Goal: Task Accomplishment & Management: Manage account settings

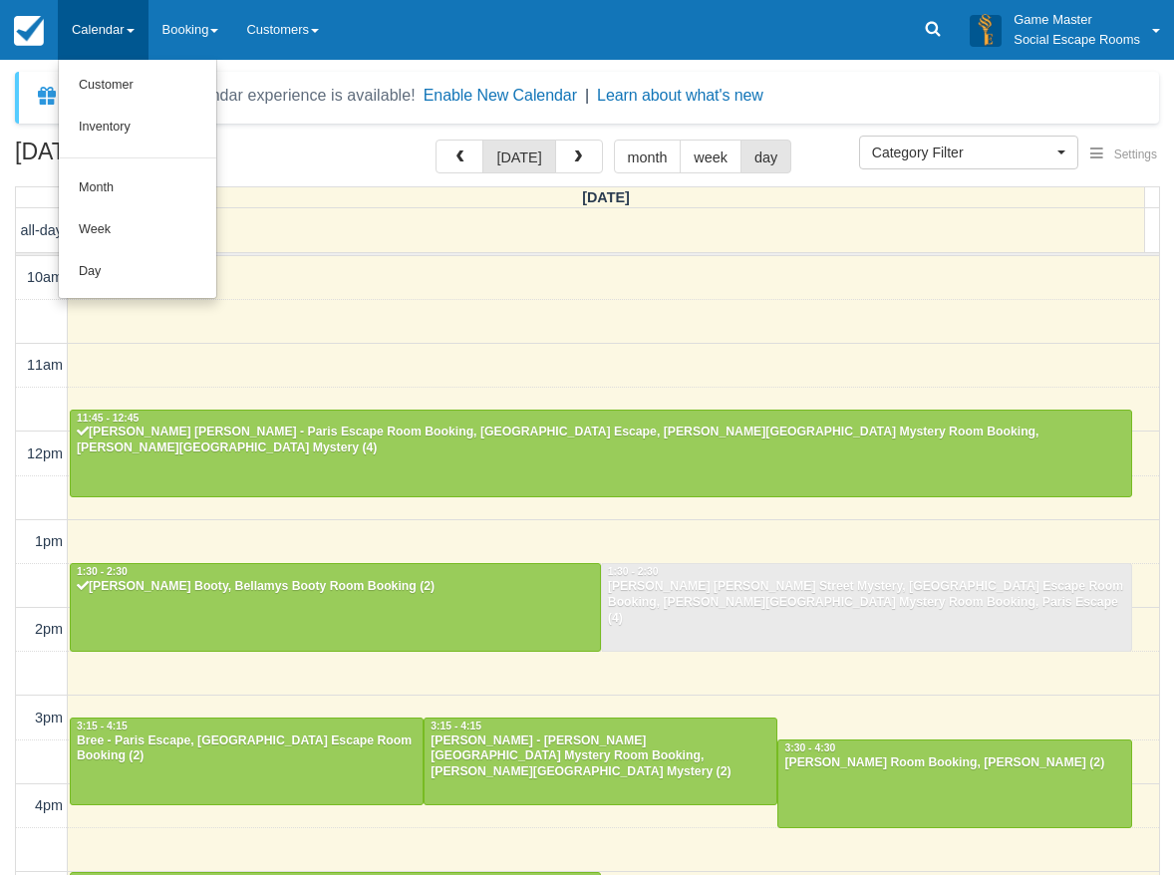
select select
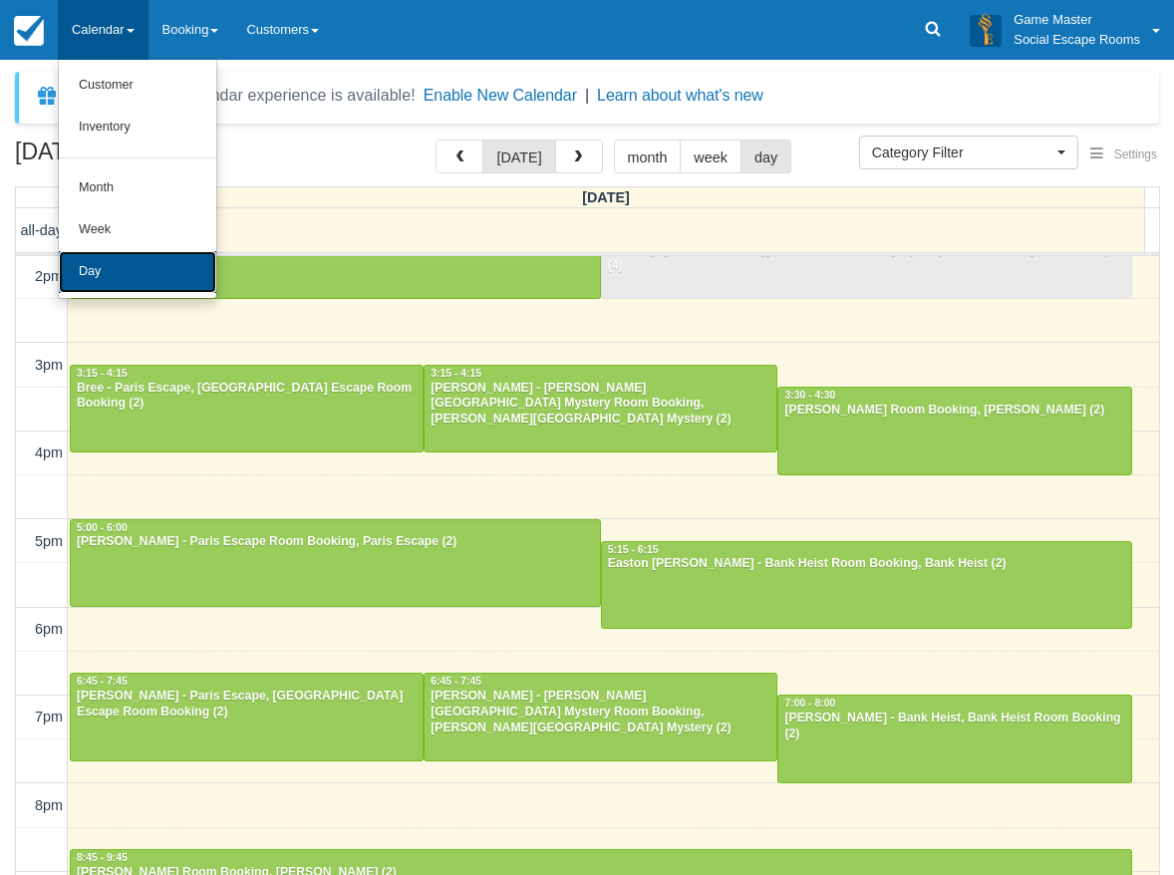
click at [116, 269] on link "Day" at bounding box center [138, 272] width 158 height 42
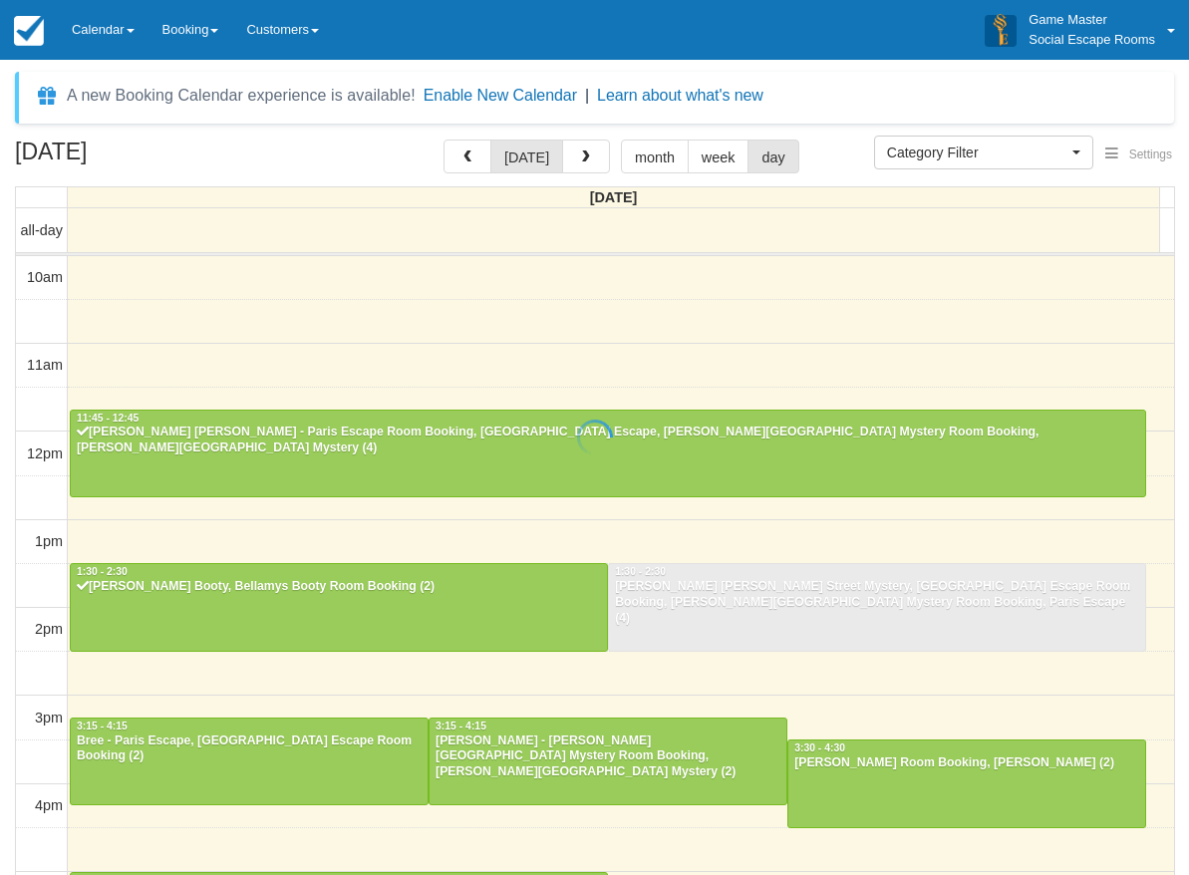
select select
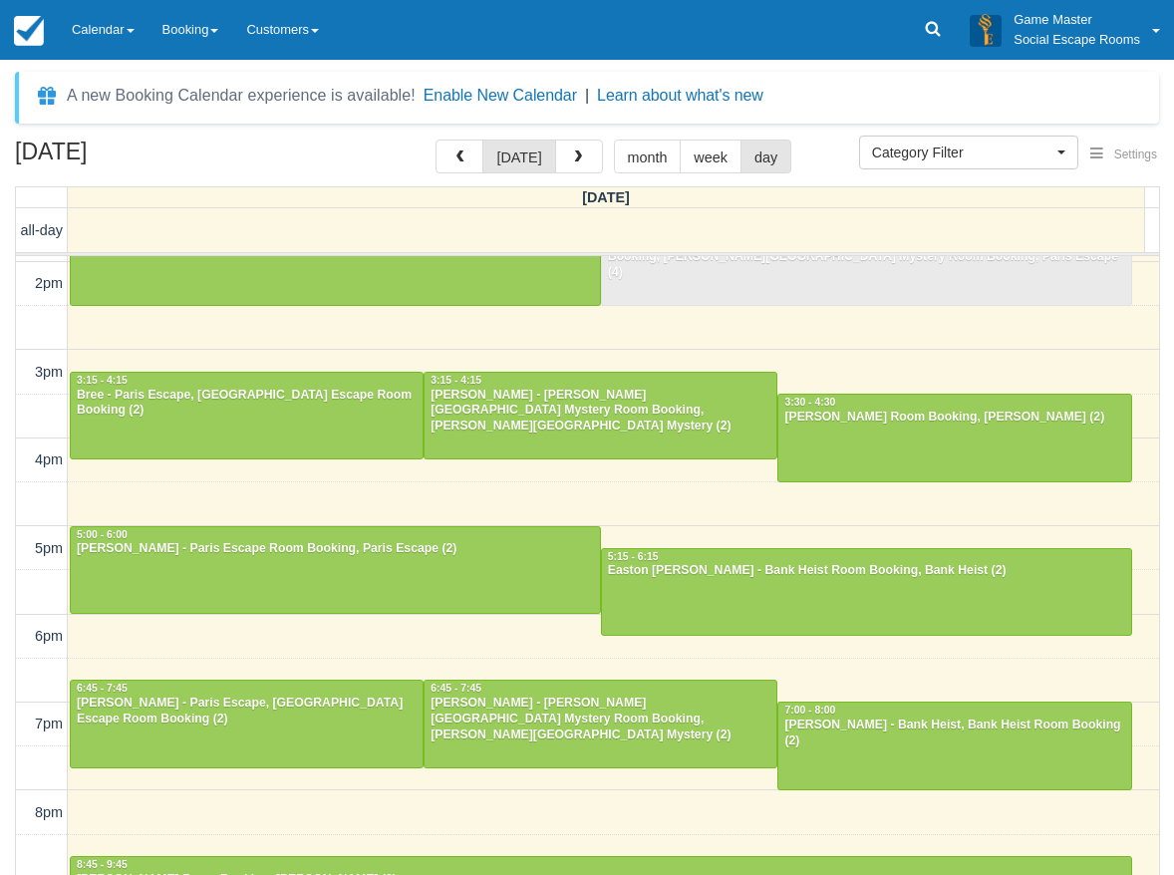
scroll to position [400, 0]
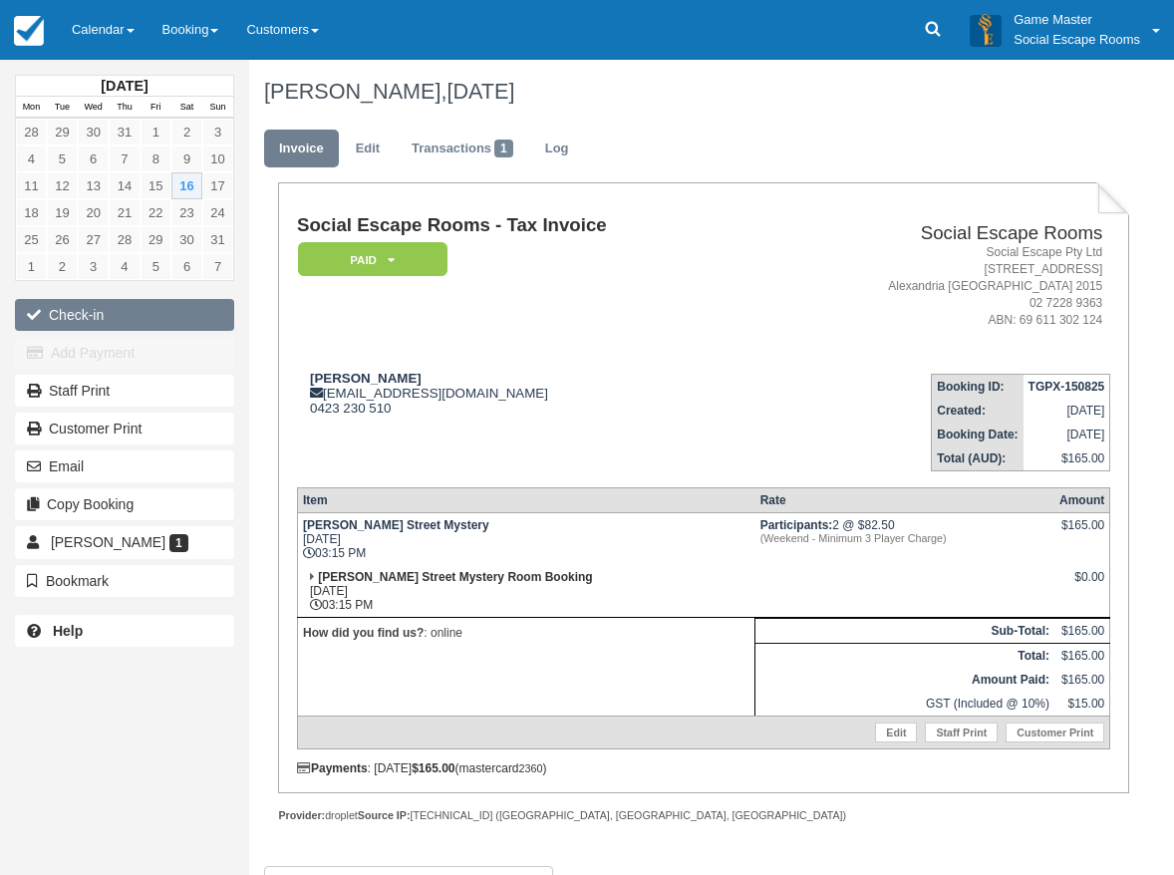
click at [89, 305] on button "Check-in" at bounding box center [124, 315] width 219 height 32
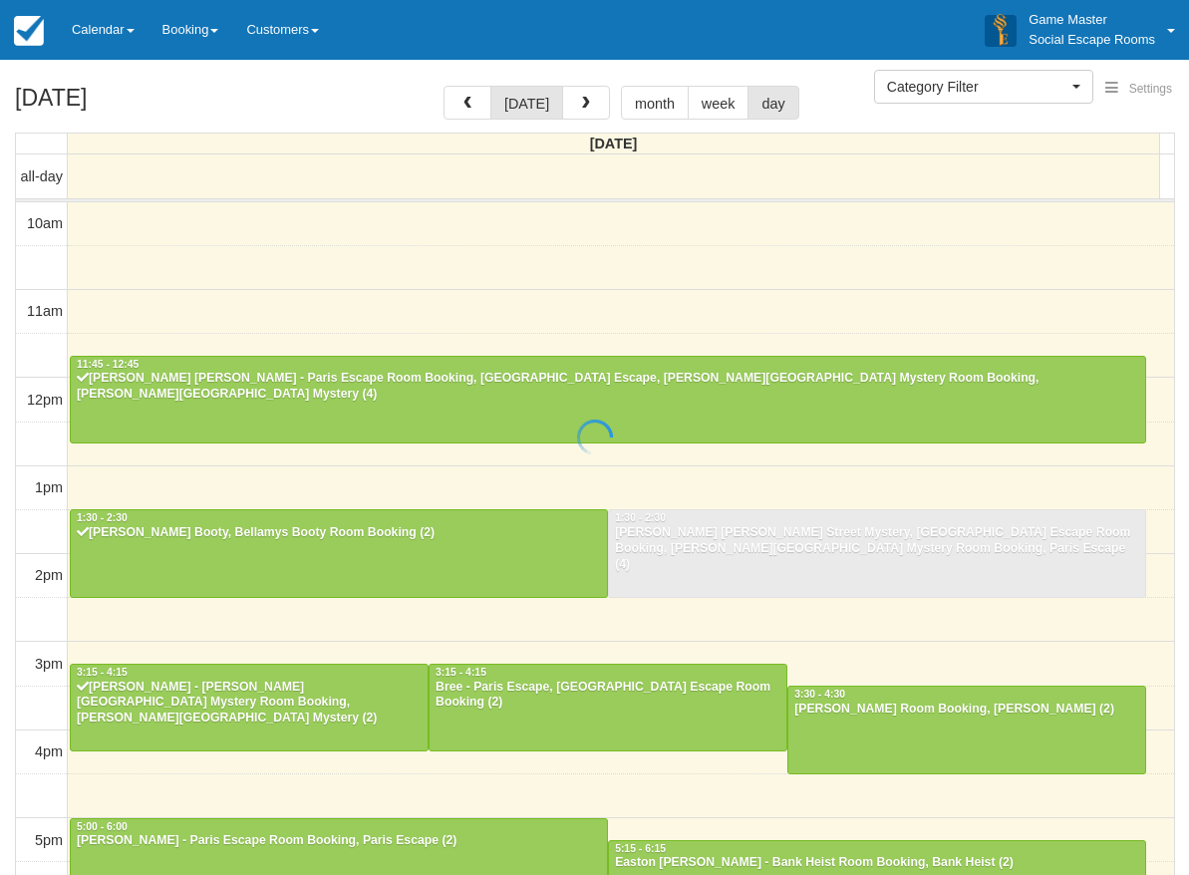
select select
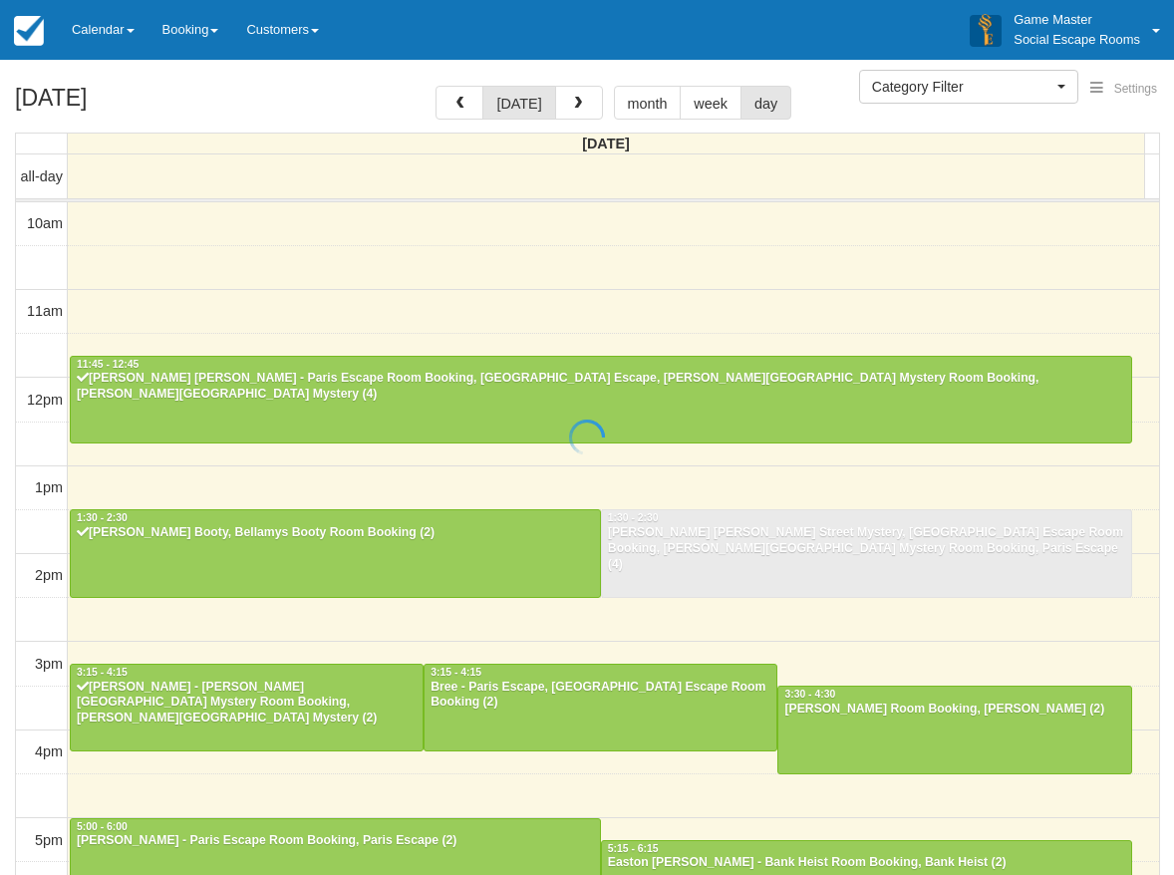
scroll to position [424, 0]
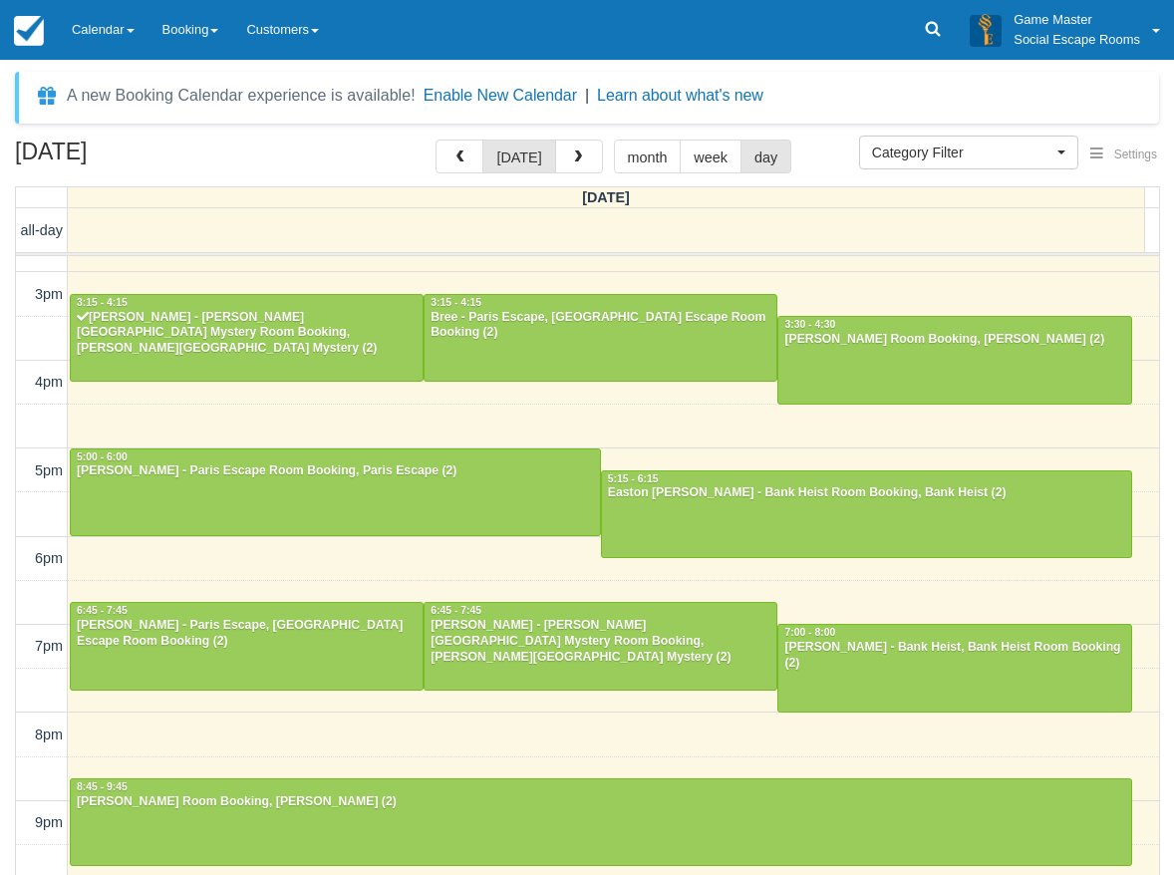
click at [9, 245] on div "August 16, 2025 today month week day Saturday all-day 10am 11am 12pm 1pm 2pm 3p…" at bounding box center [587, 537] width 1174 height 795
click at [585, 341] on div at bounding box center [601, 338] width 352 height 86
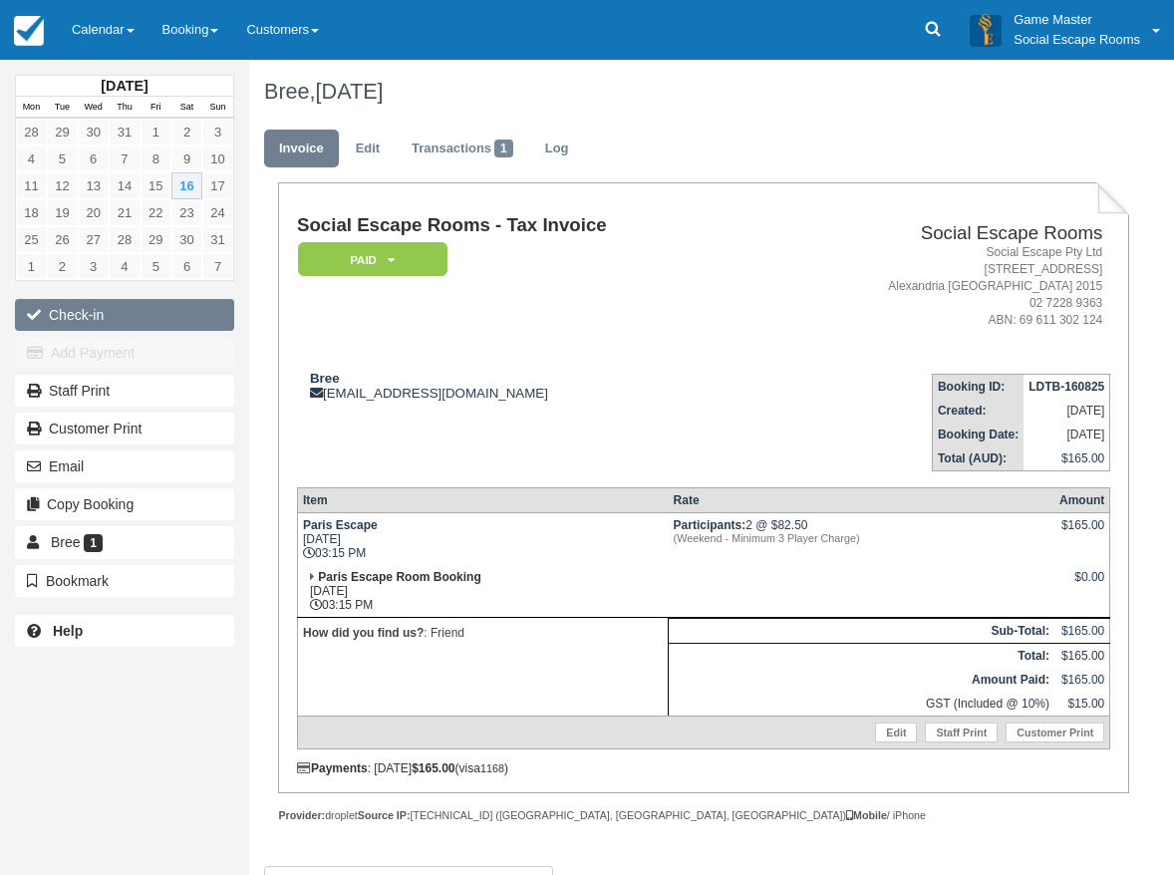
click at [154, 315] on button "Check-in" at bounding box center [124, 315] width 219 height 32
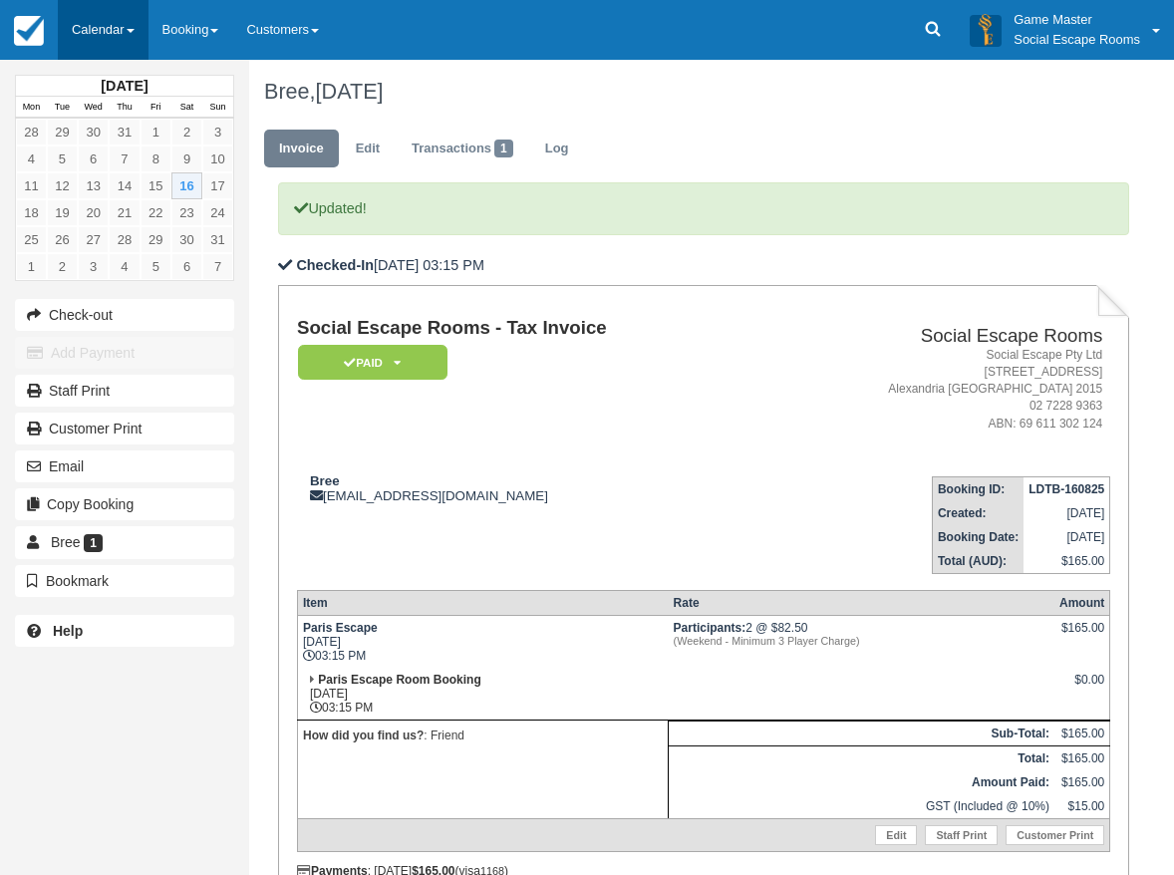
click at [119, 26] on link "Calendar" at bounding box center [103, 30] width 91 height 60
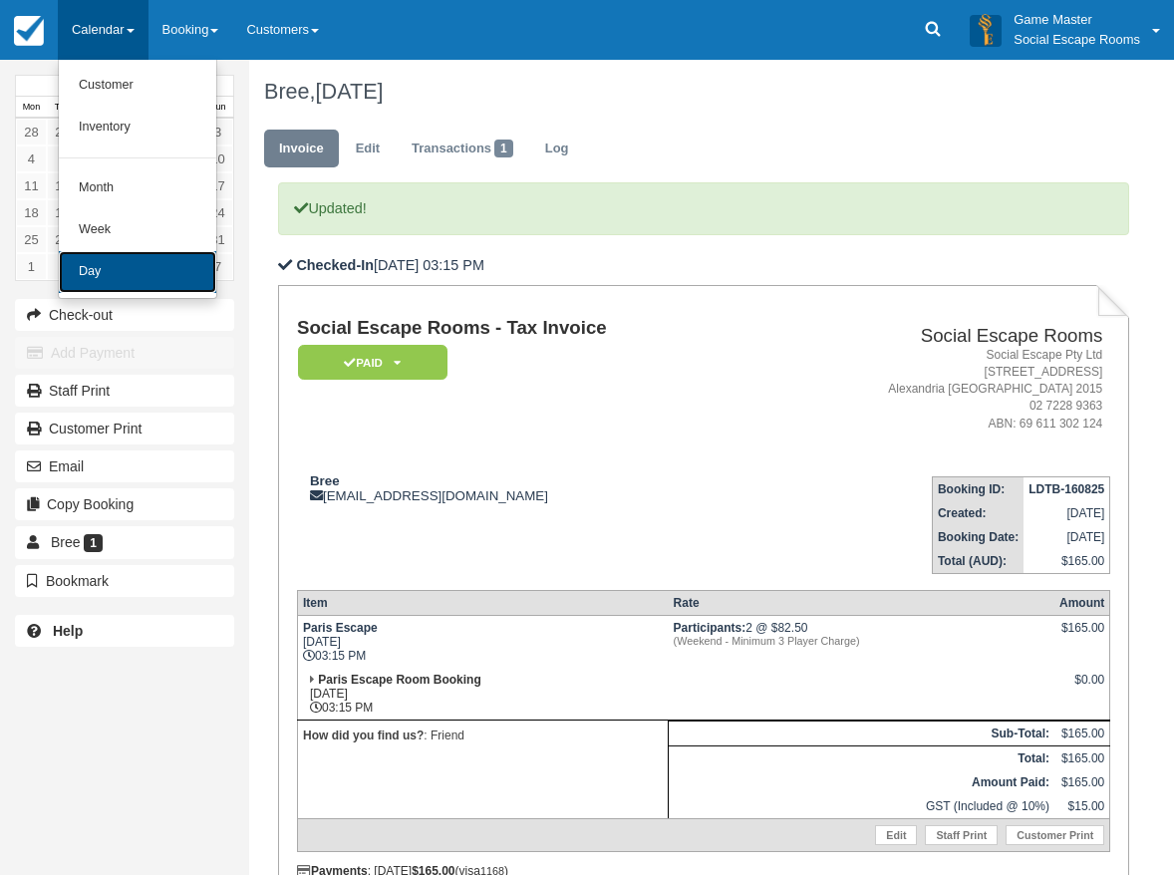
click at [117, 260] on link "Day" at bounding box center [138, 272] width 158 height 42
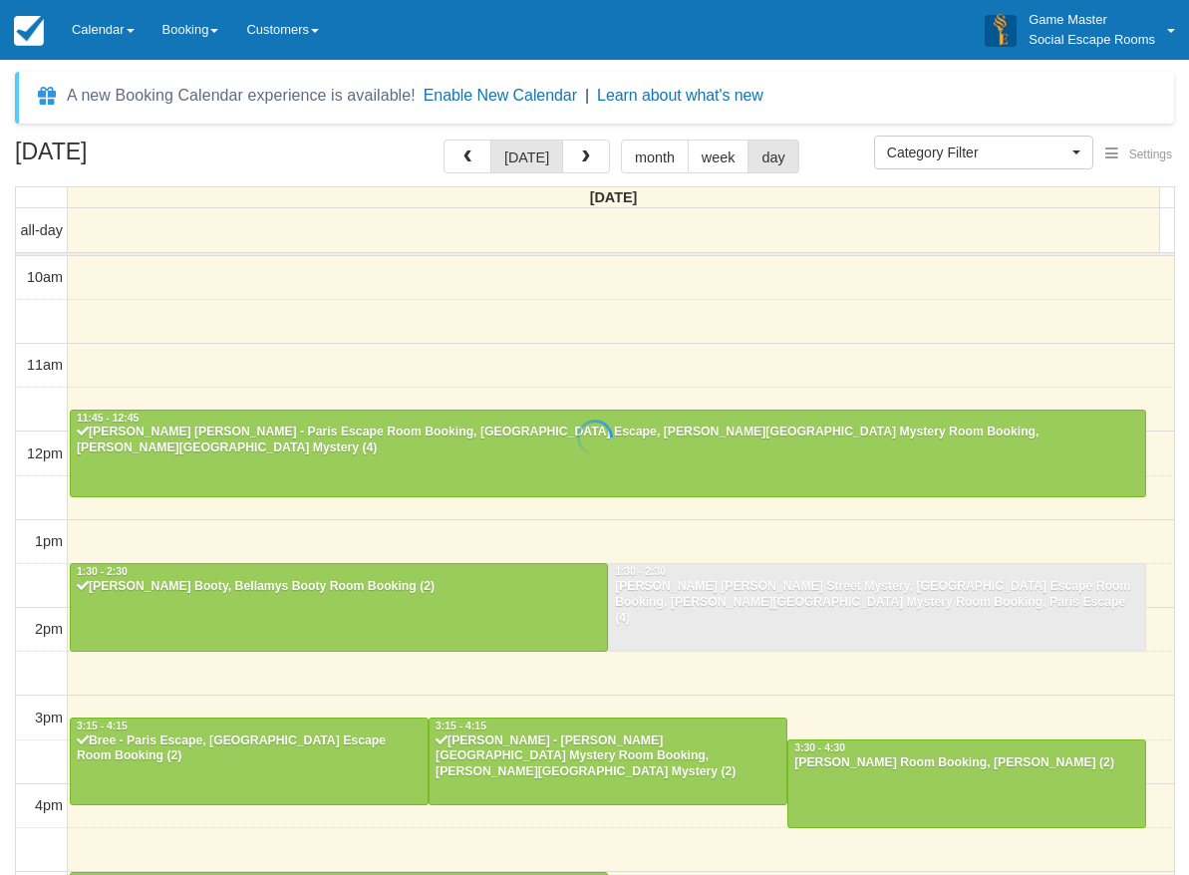
select select
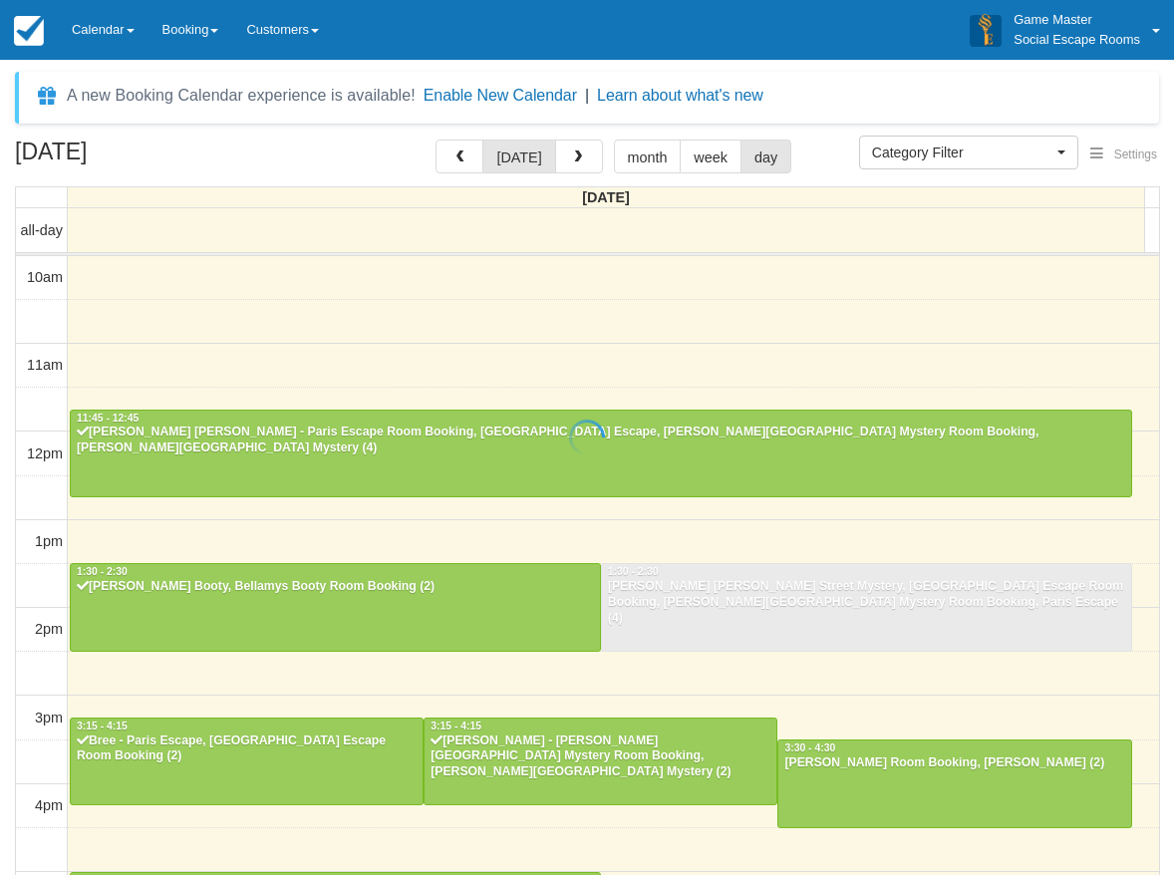
scroll to position [424, 0]
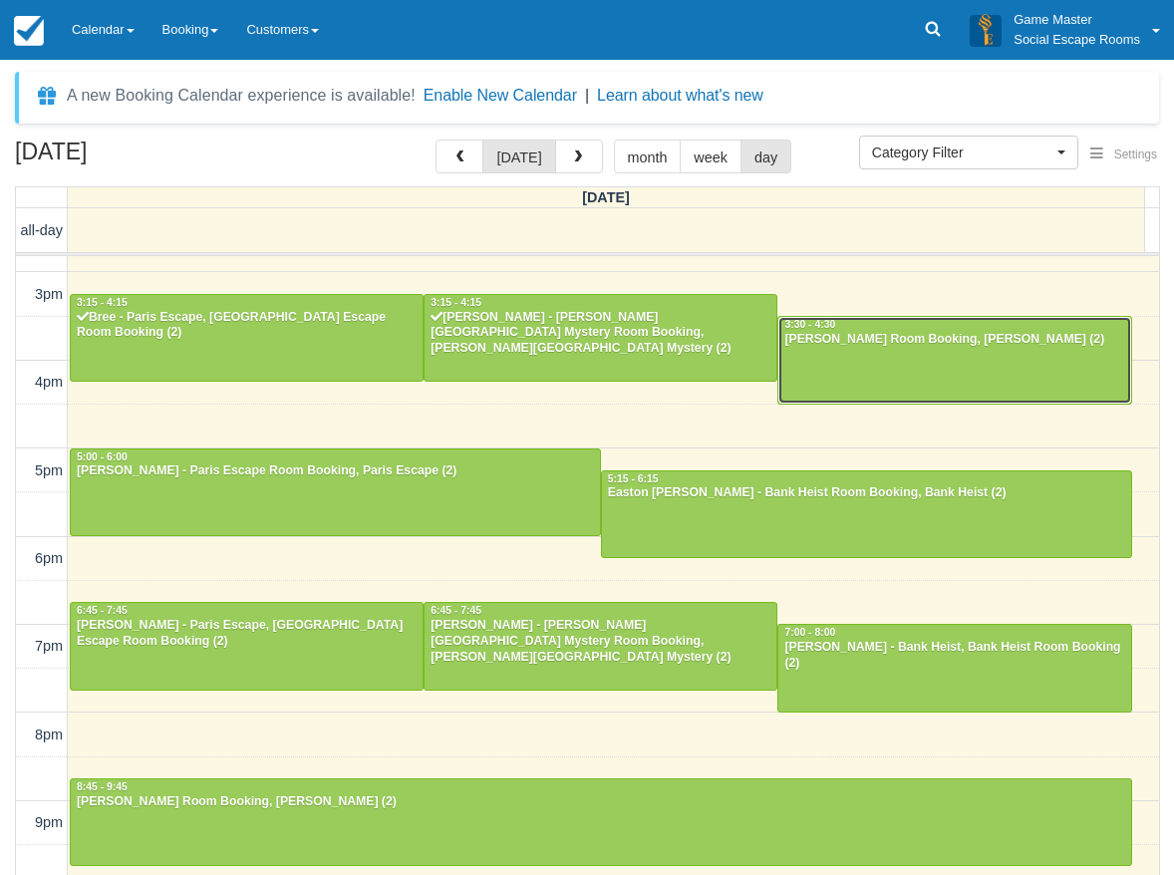
click at [839, 335] on div "[PERSON_NAME] Room Booking, [PERSON_NAME] (2)" at bounding box center [955, 340] width 342 height 16
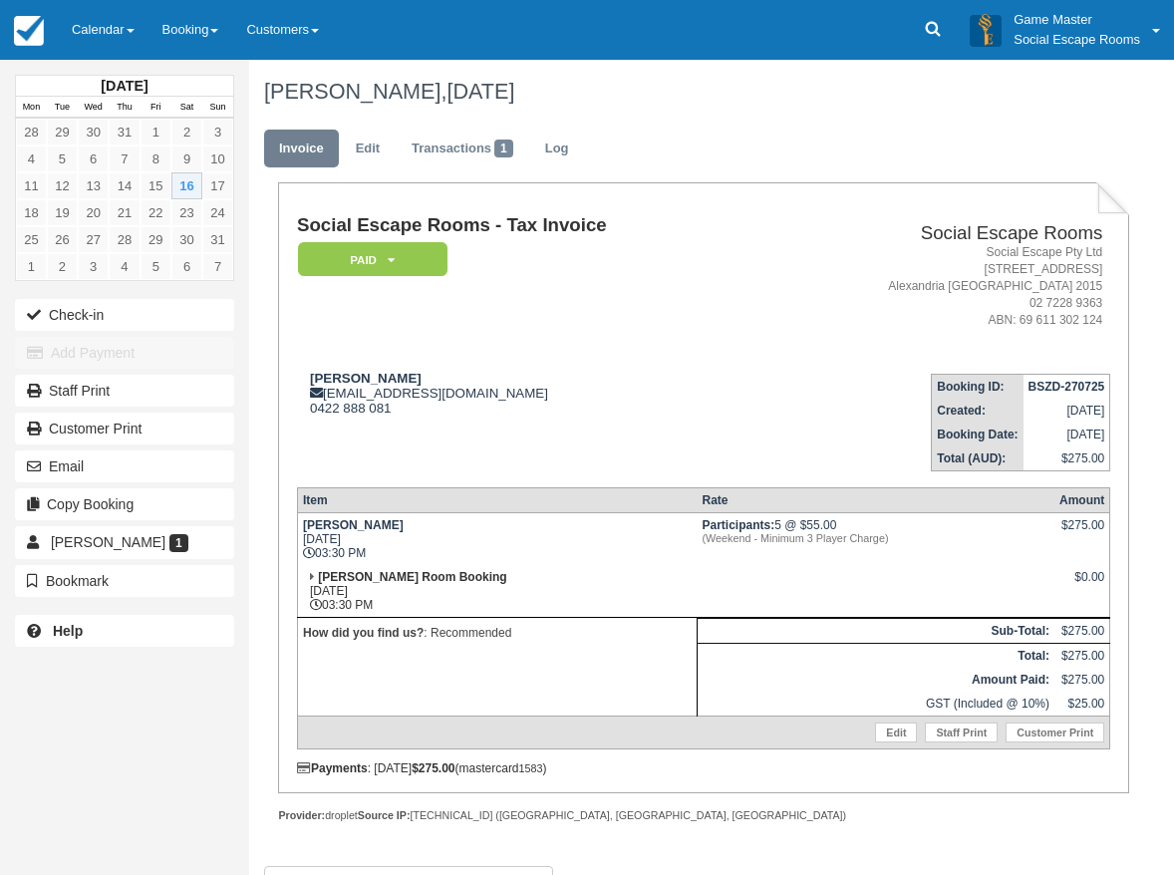
scroll to position [44, 0]
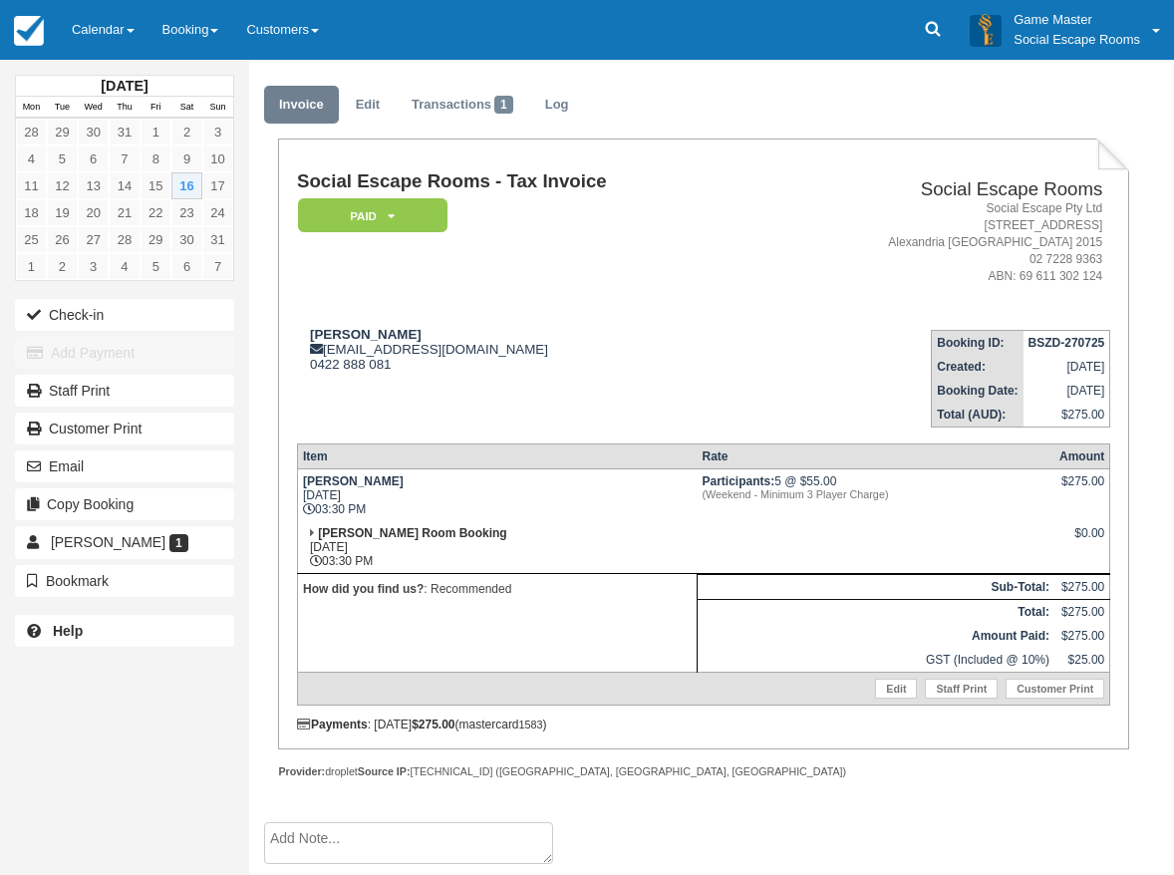
click at [839, 335] on td "Booking ID: BSZD-270725 Created: July 27, 2025 Booking Date: August 16, 2025 To…" at bounding box center [937, 371] width 347 height 114
click at [68, 302] on button "Check-in" at bounding box center [124, 315] width 219 height 32
click at [539, 371] on div "Brenda Morsillo mindtrav@tpg.com.au 0422 888 081" at bounding box center [530, 349] width 467 height 45
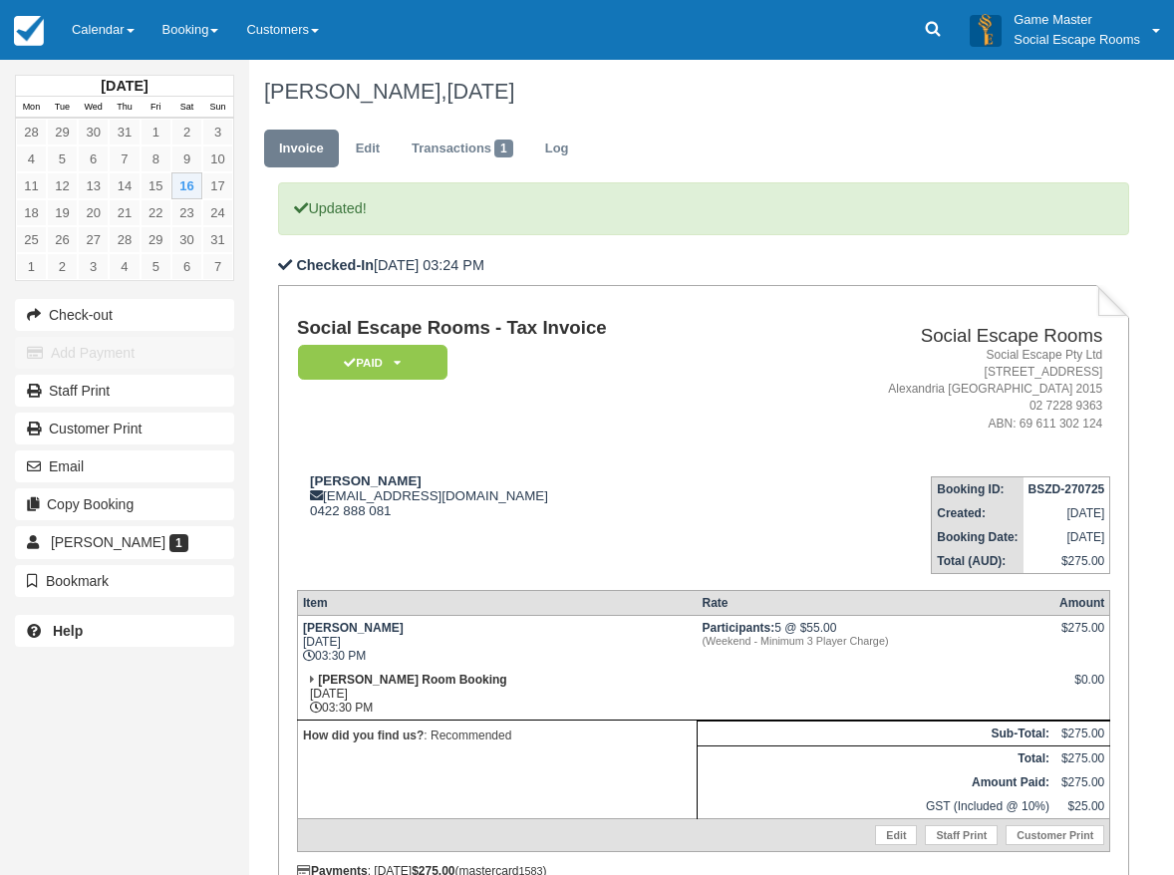
click at [630, 544] on td "Brenda Morsillo mindtrav@tpg.com.au 0422 888 081" at bounding box center [530, 518] width 467 height 114
click at [100, 3] on link "Calendar" at bounding box center [103, 30] width 91 height 60
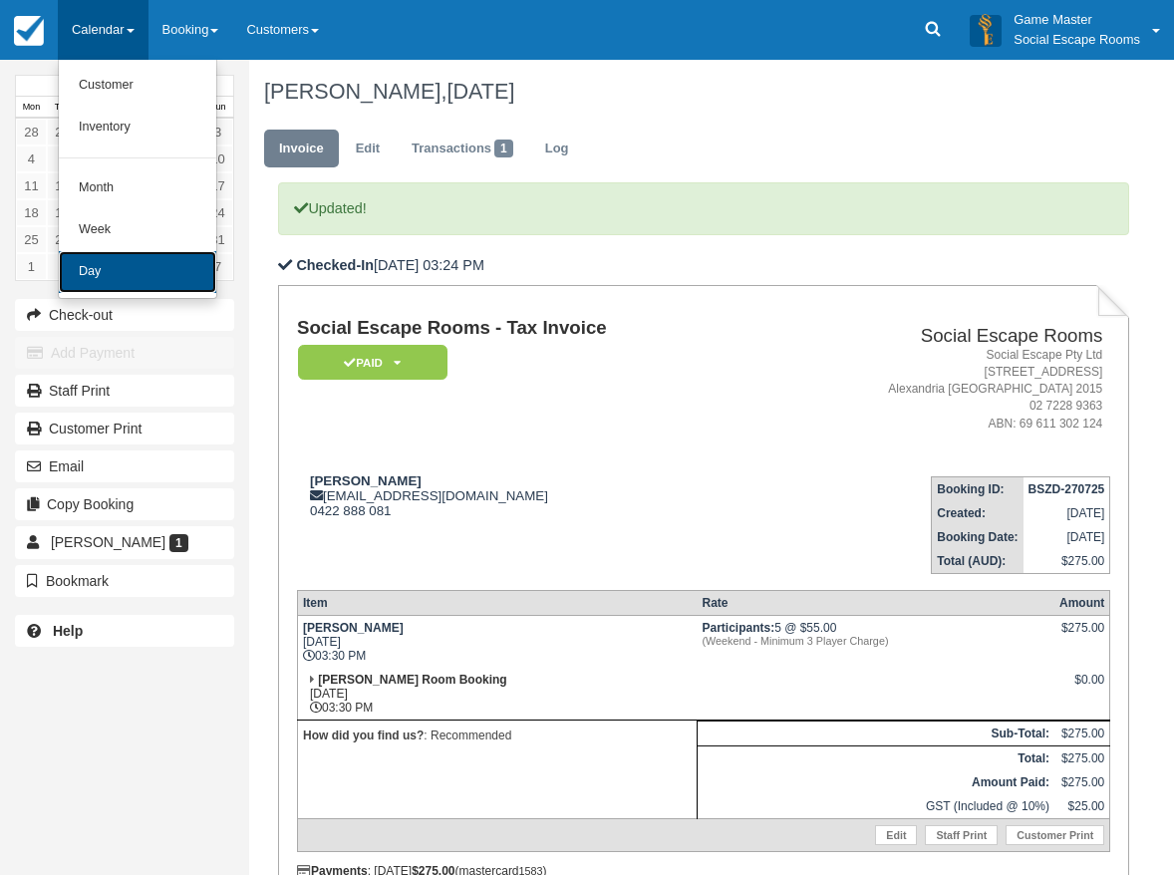
click at [134, 270] on link "Day" at bounding box center [138, 272] width 158 height 42
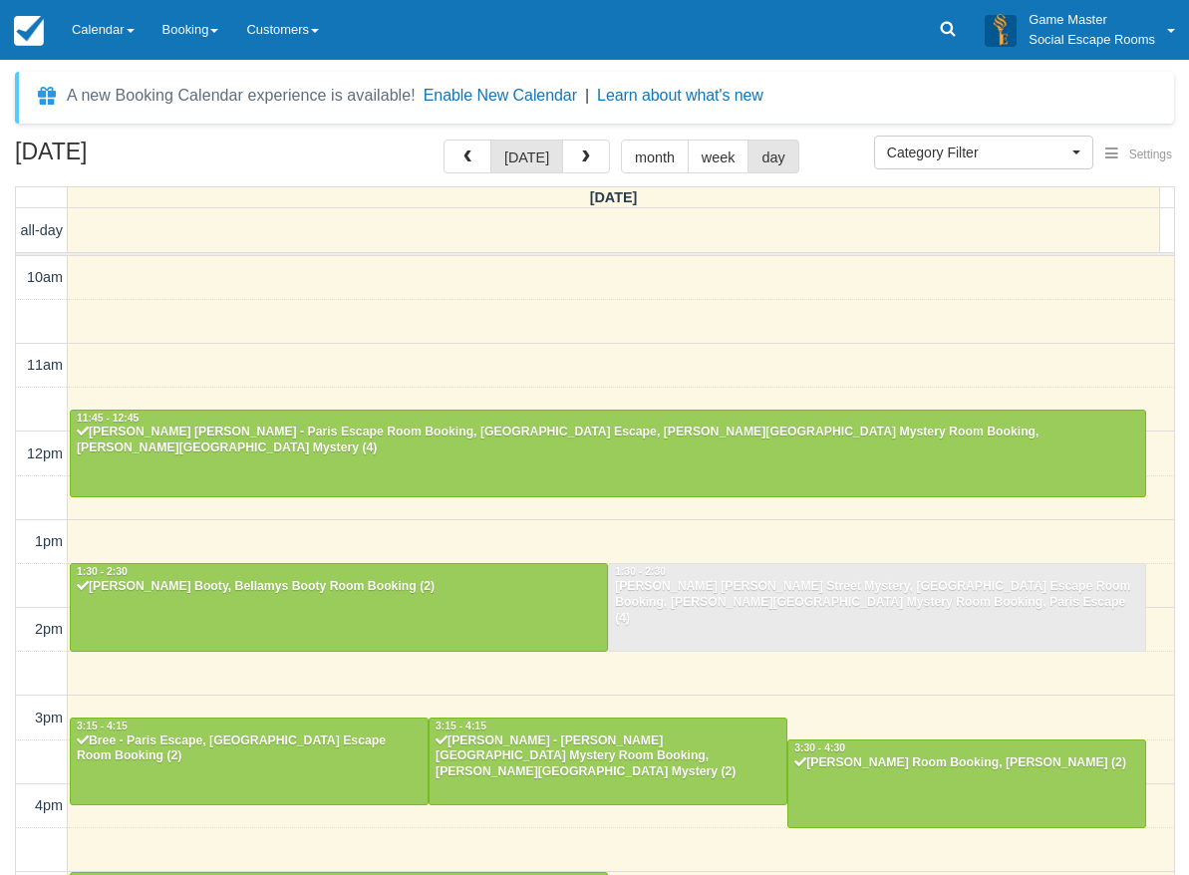
select select
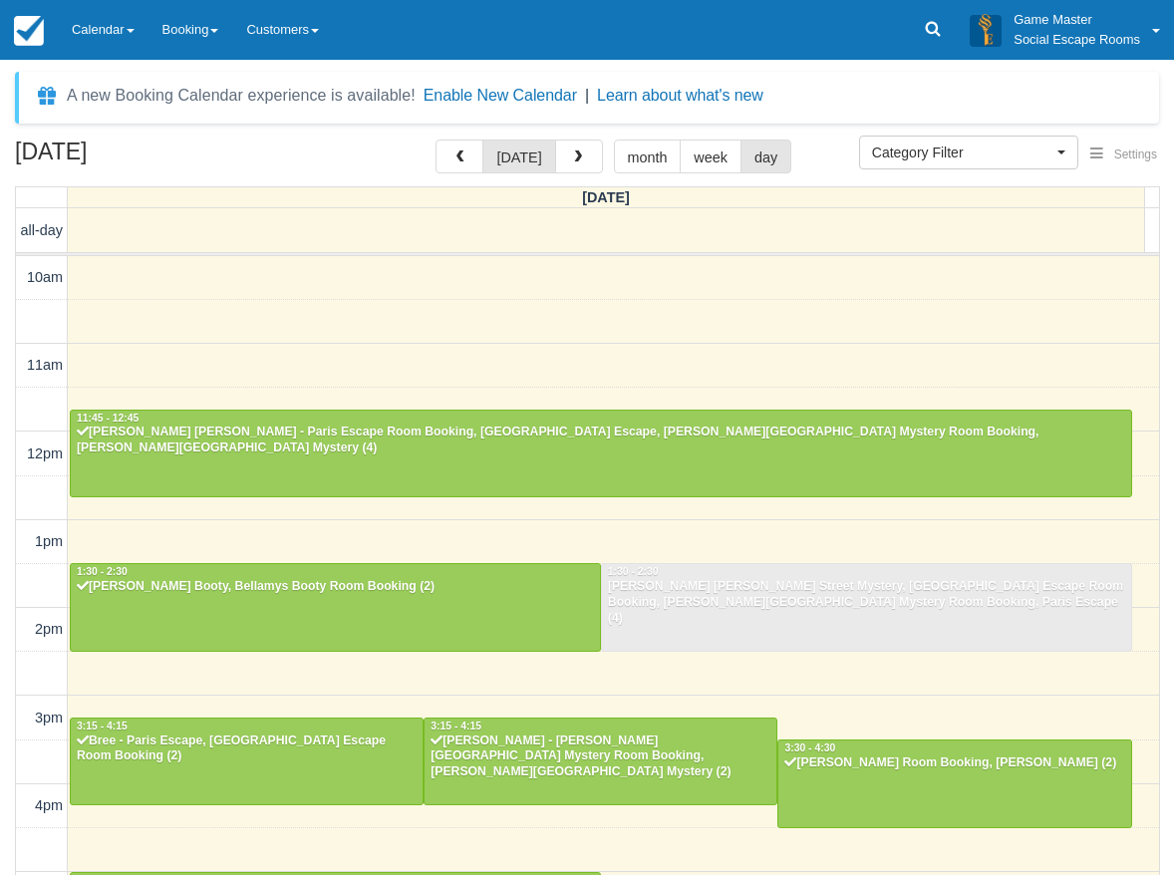
scroll to position [424, 0]
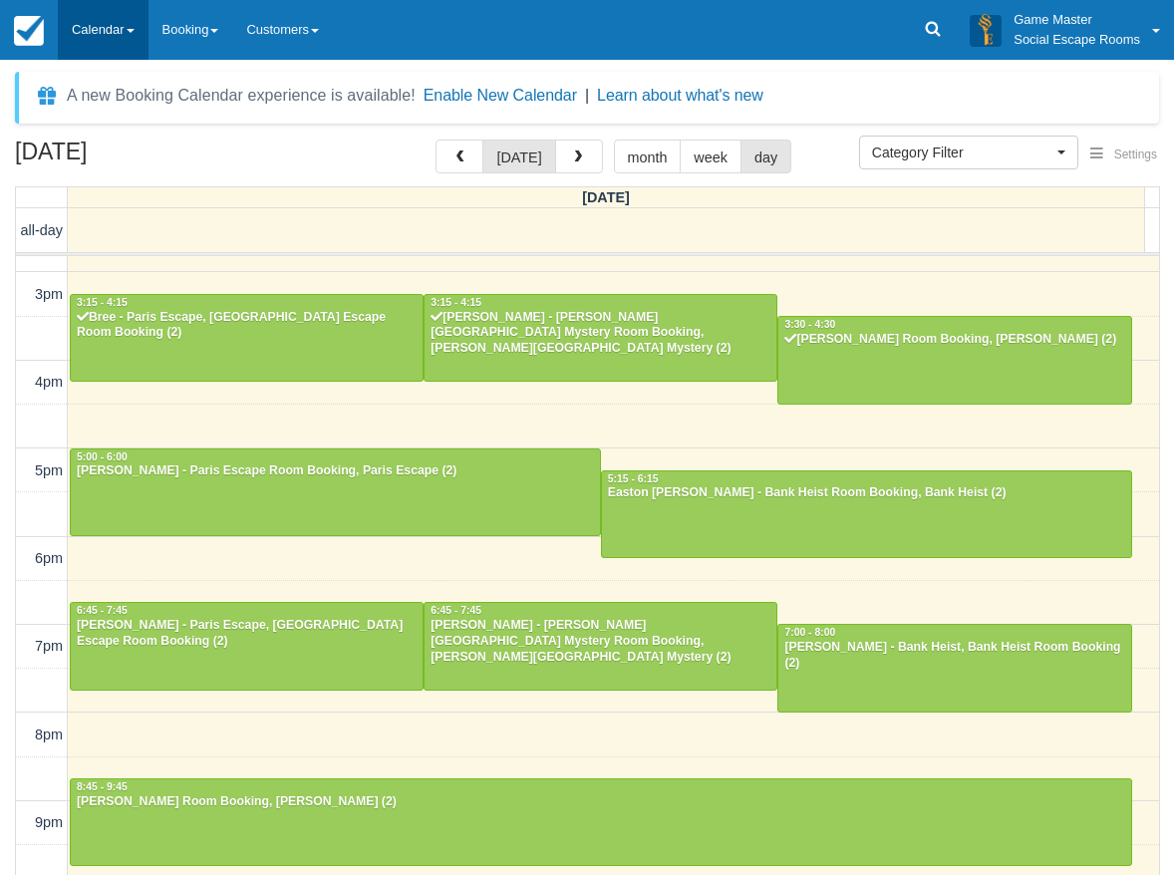
click at [90, 49] on link "Calendar" at bounding box center [103, 30] width 91 height 60
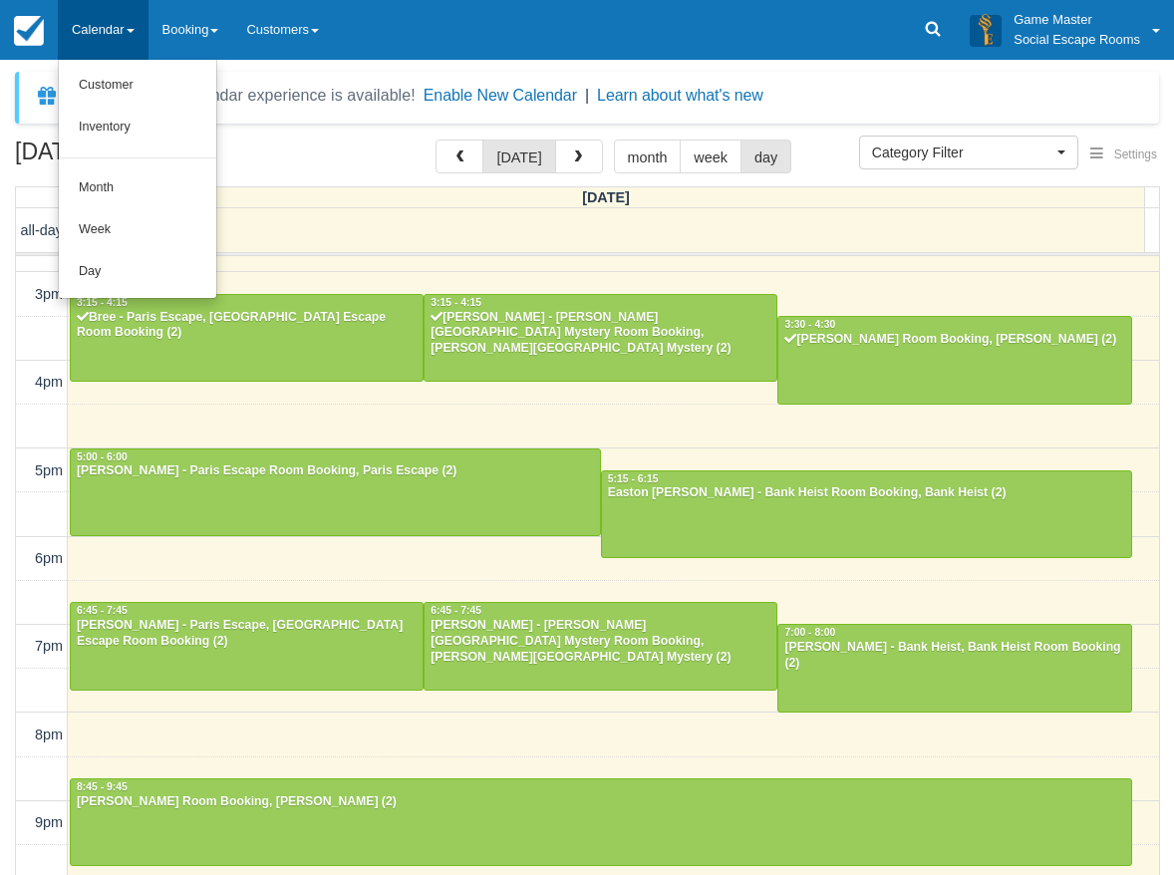
click at [123, 295] on ul "Customer Inventory Month Week Day" at bounding box center [138, 179] width 160 height 239
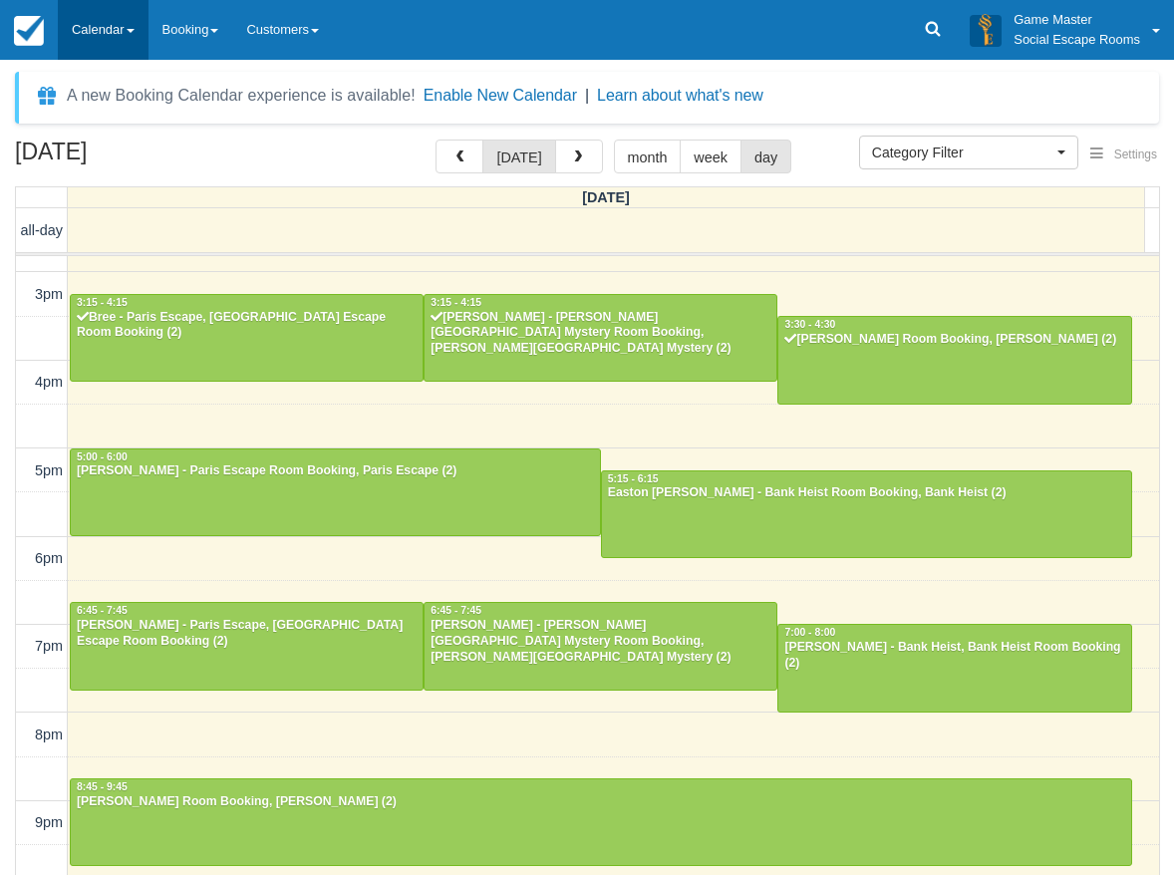
click at [122, 31] on link "Calendar" at bounding box center [103, 30] width 91 height 60
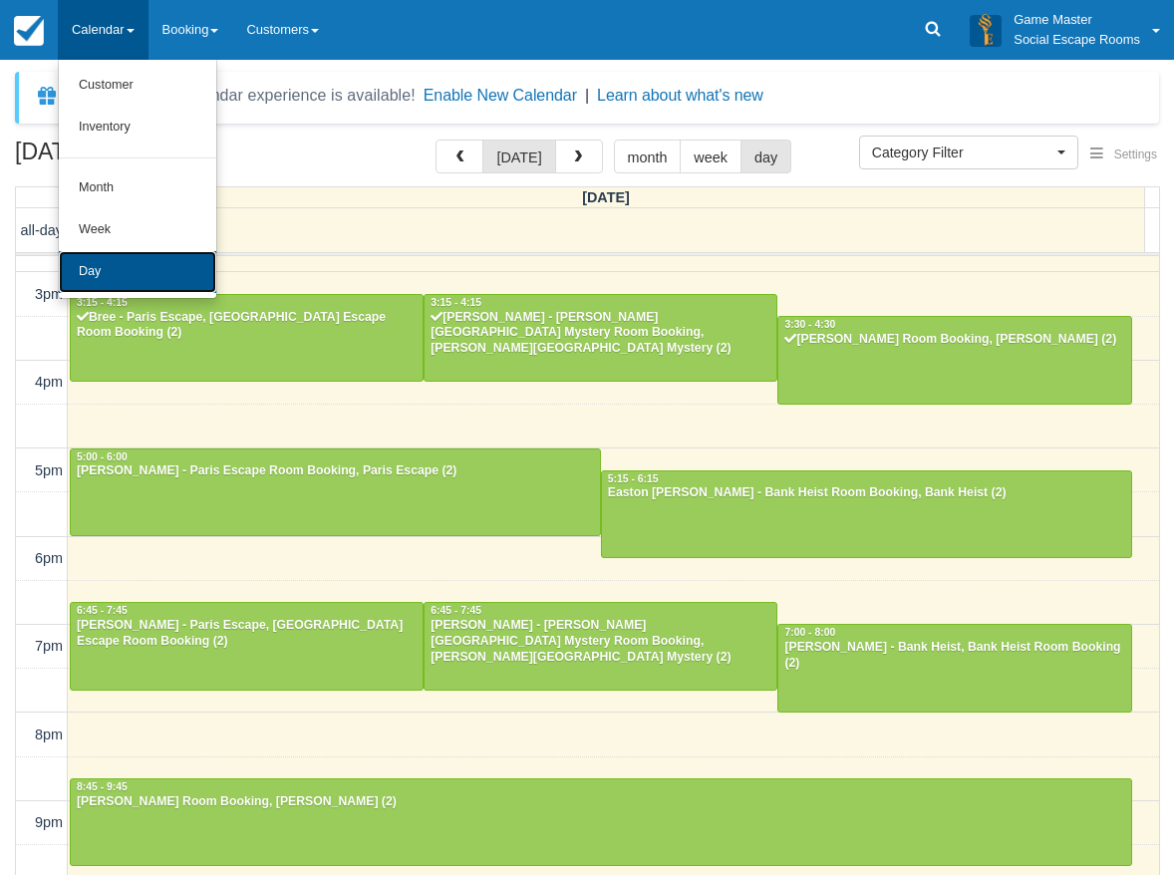
click at [119, 271] on link "Day" at bounding box center [138, 272] width 158 height 42
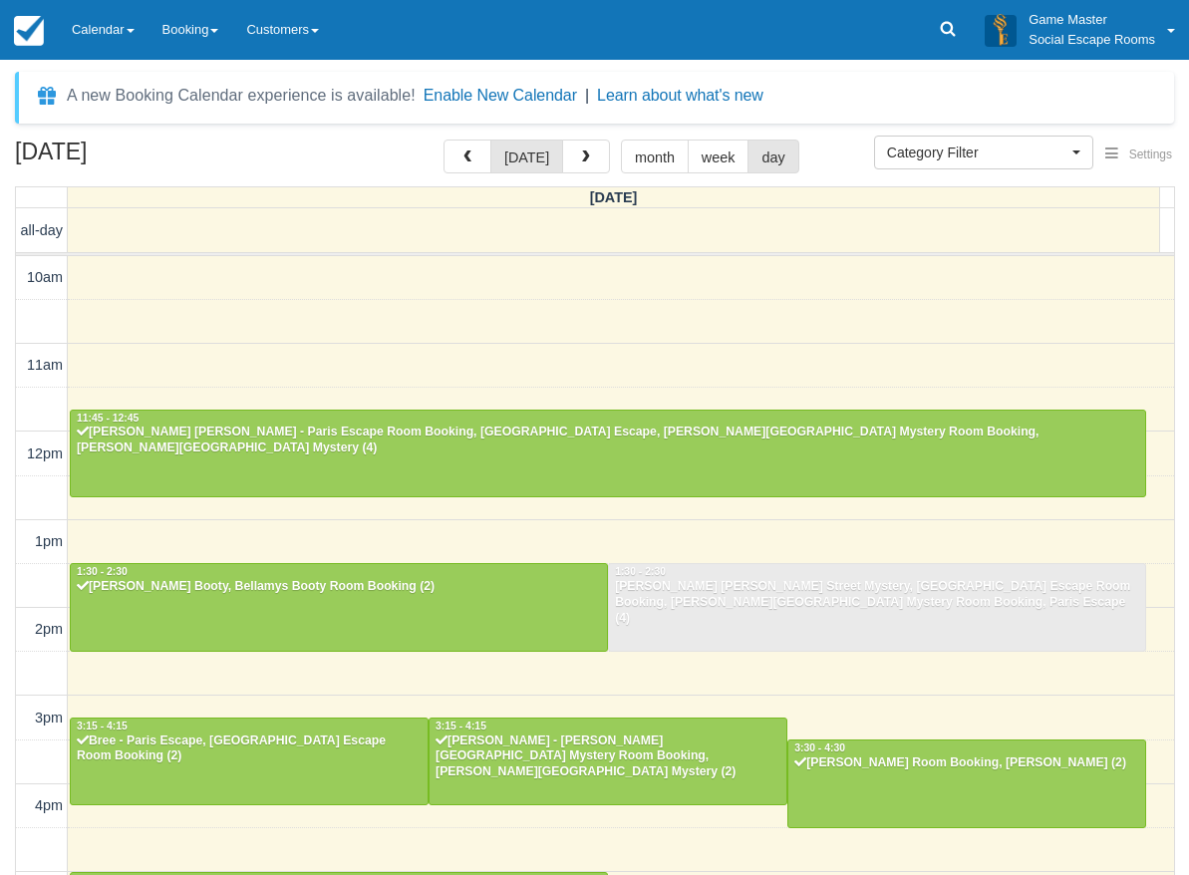
select select
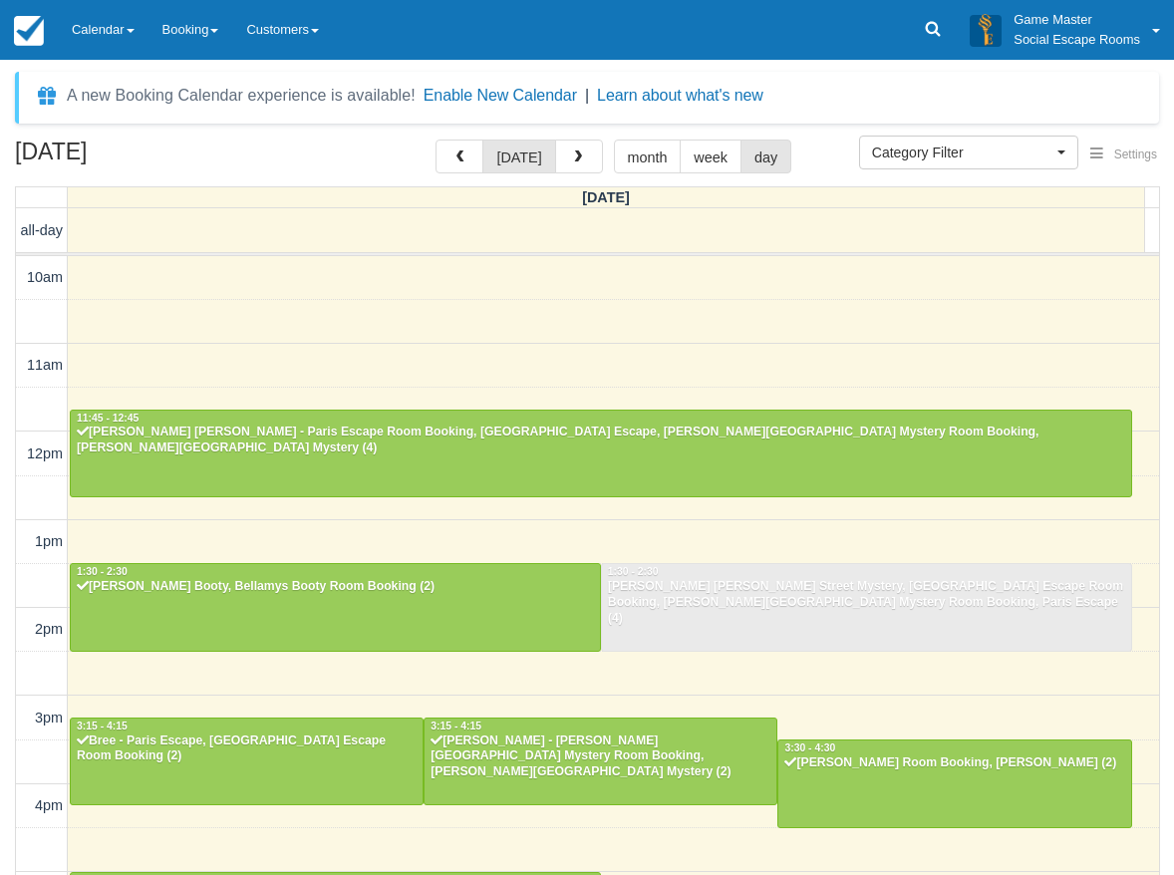
scroll to position [424, 0]
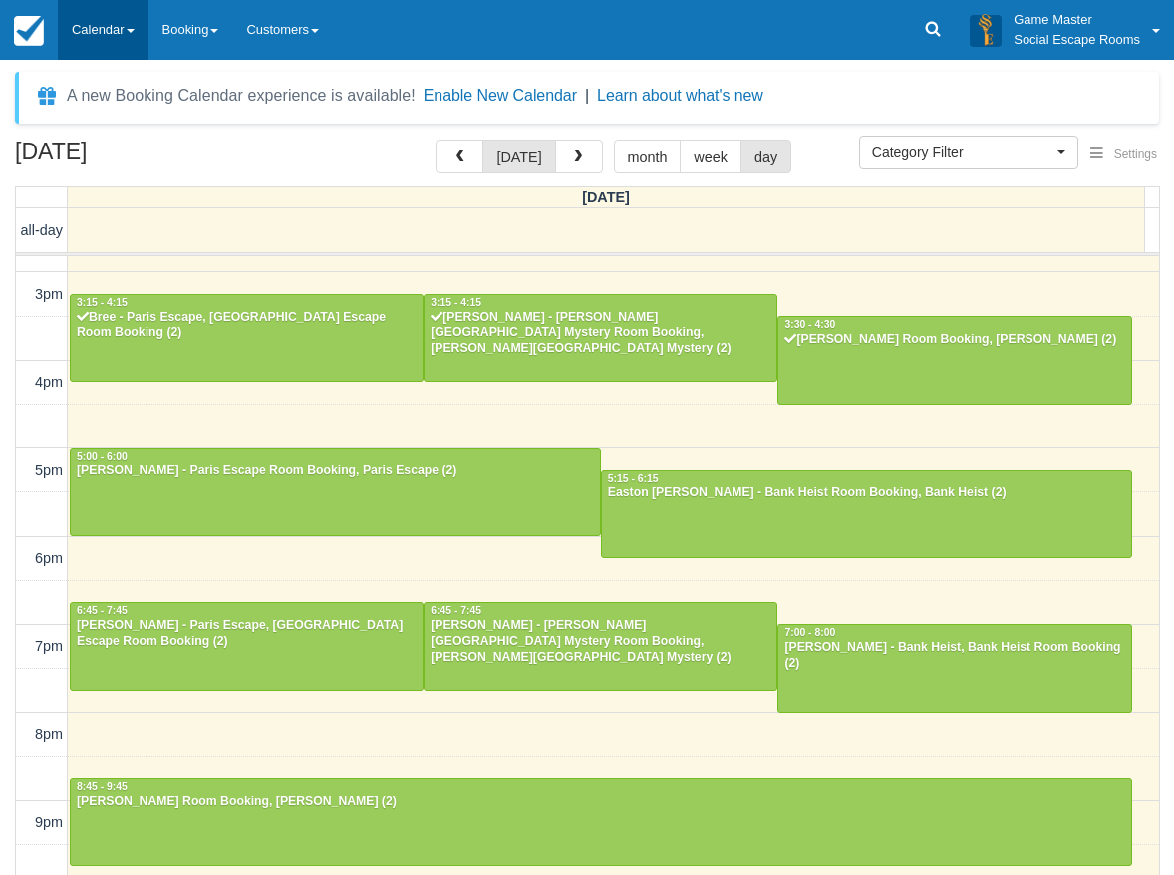
click at [117, 29] on link "Calendar" at bounding box center [103, 30] width 91 height 60
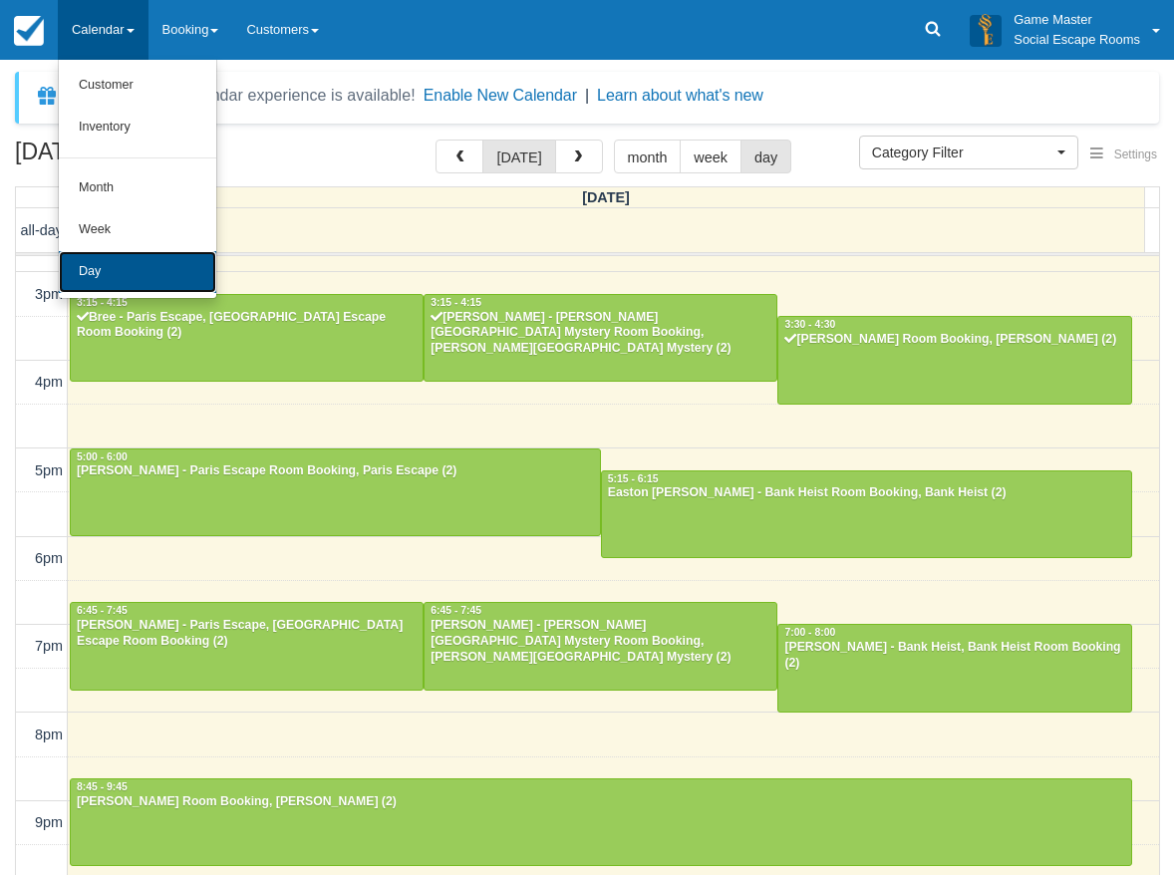
click at [142, 269] on link "Day" at bounding box center [138, 272] width 158 height 42
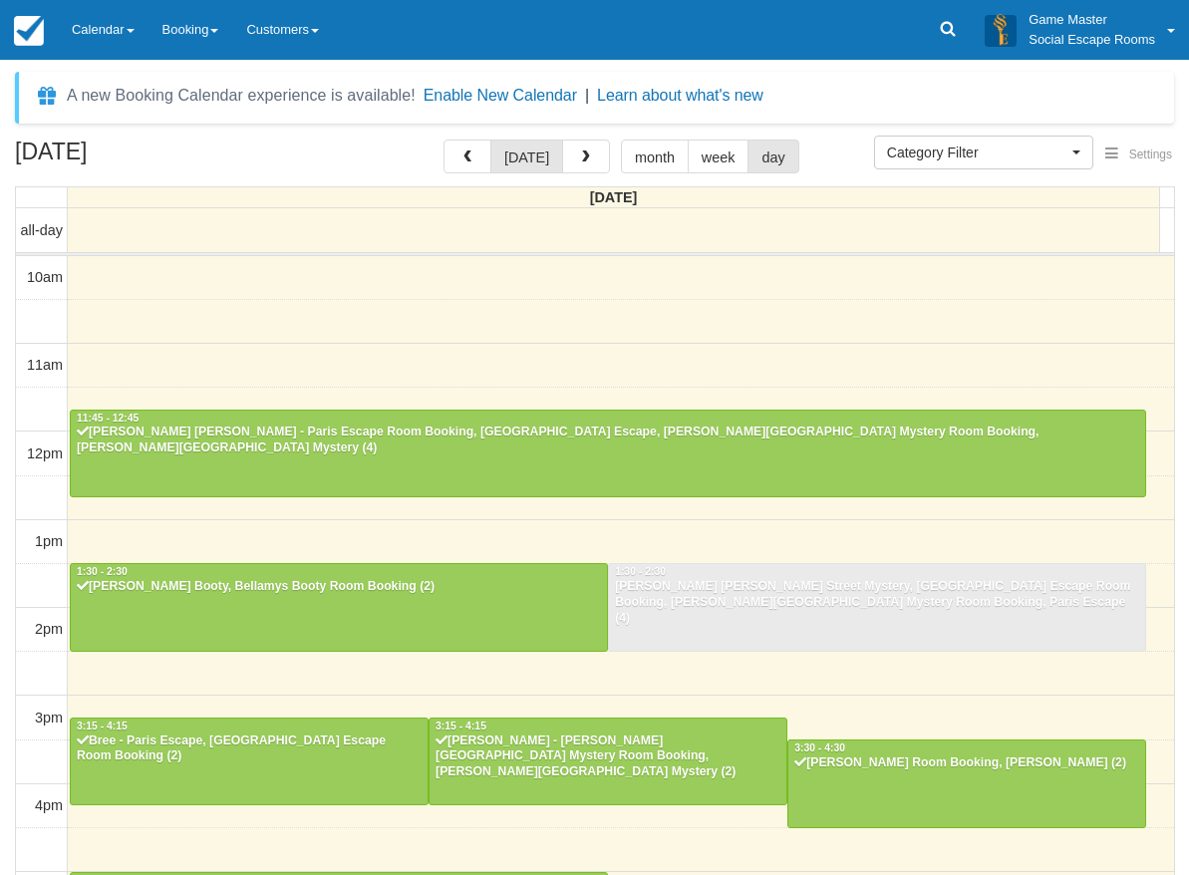
select select
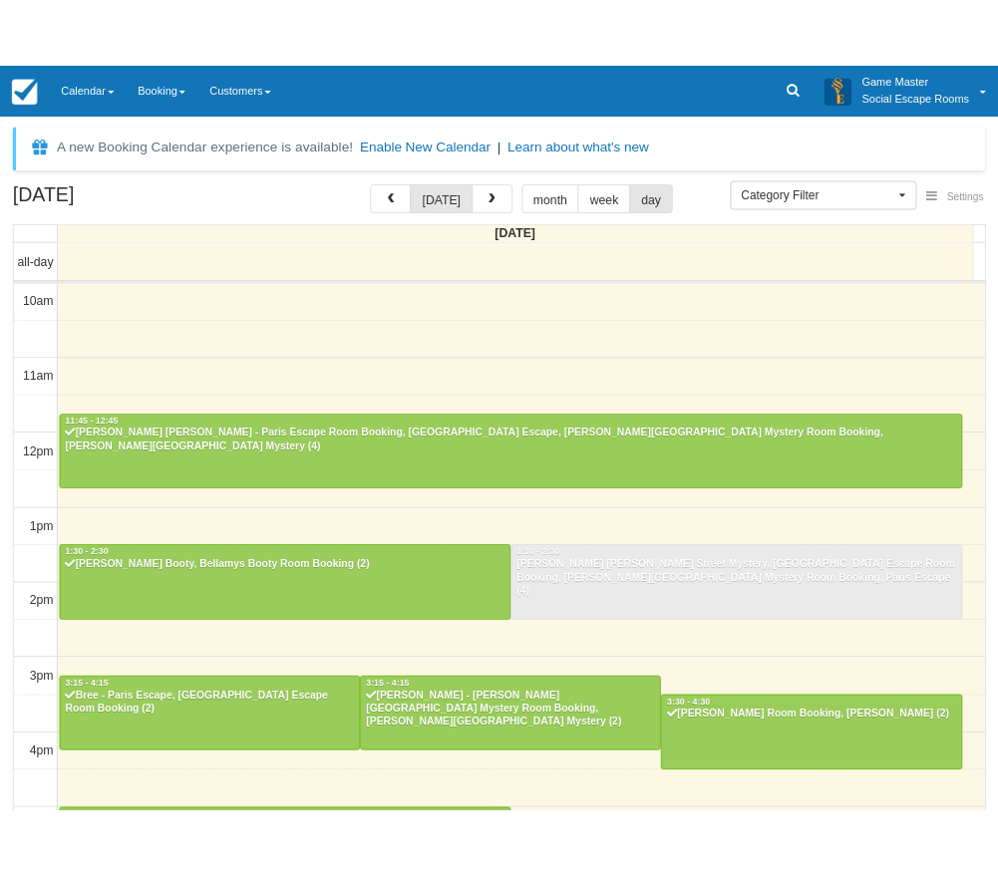
scroll to position [424, 0]
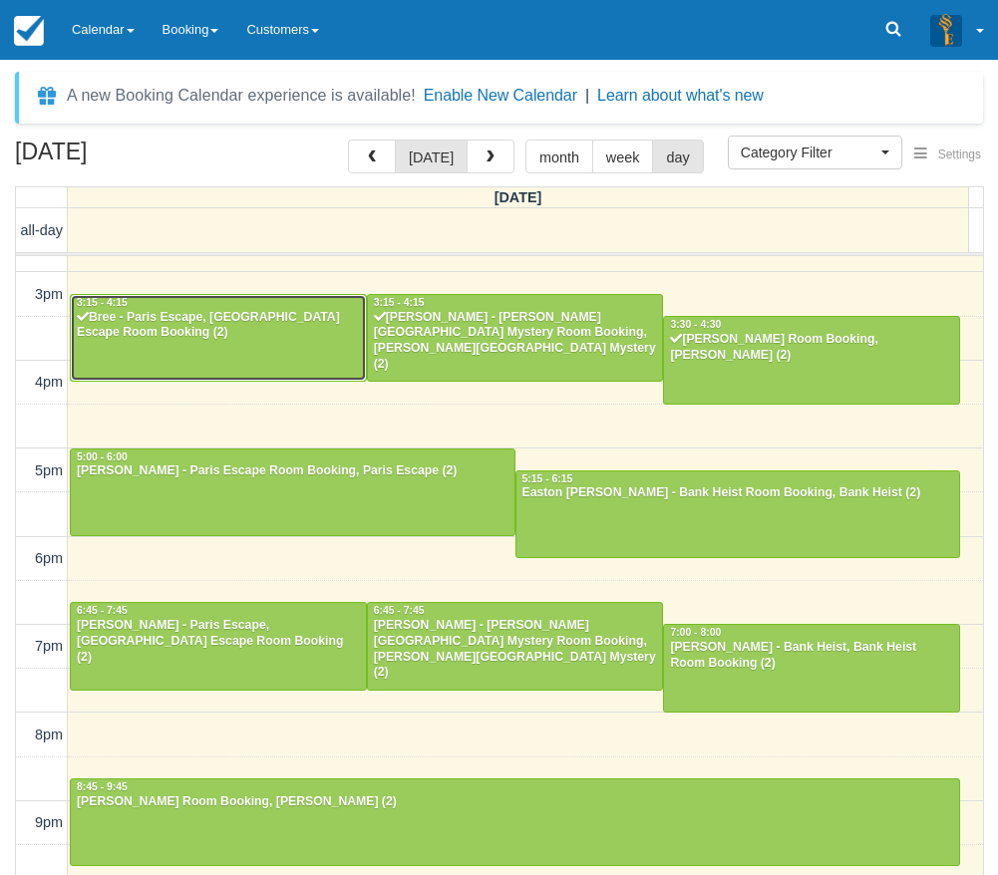
click at [194, 318] on div "Bree - Paris Escape, [GEOGRAPHIC_DATA] Escape Room Booking (2)" at bounding box center [218, 326] width 285 height 32
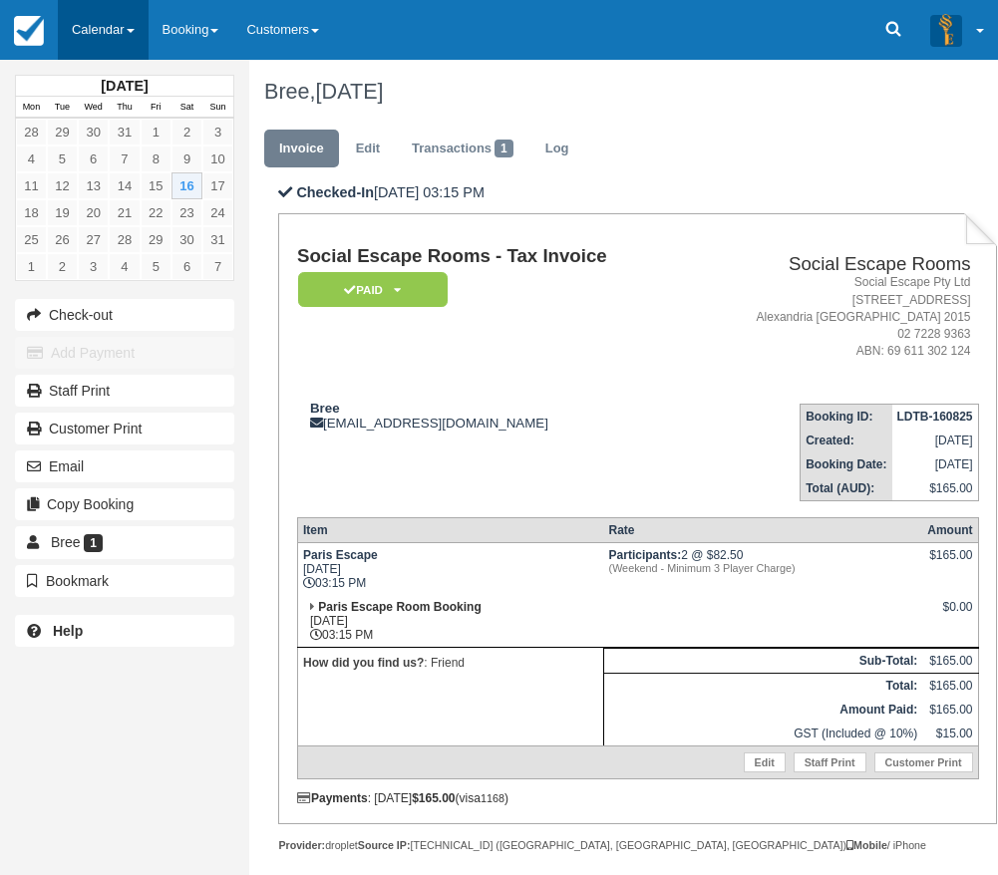
click at [119, 35] on link "Calendar" at bounding box center [103, 30] width 91 height 60
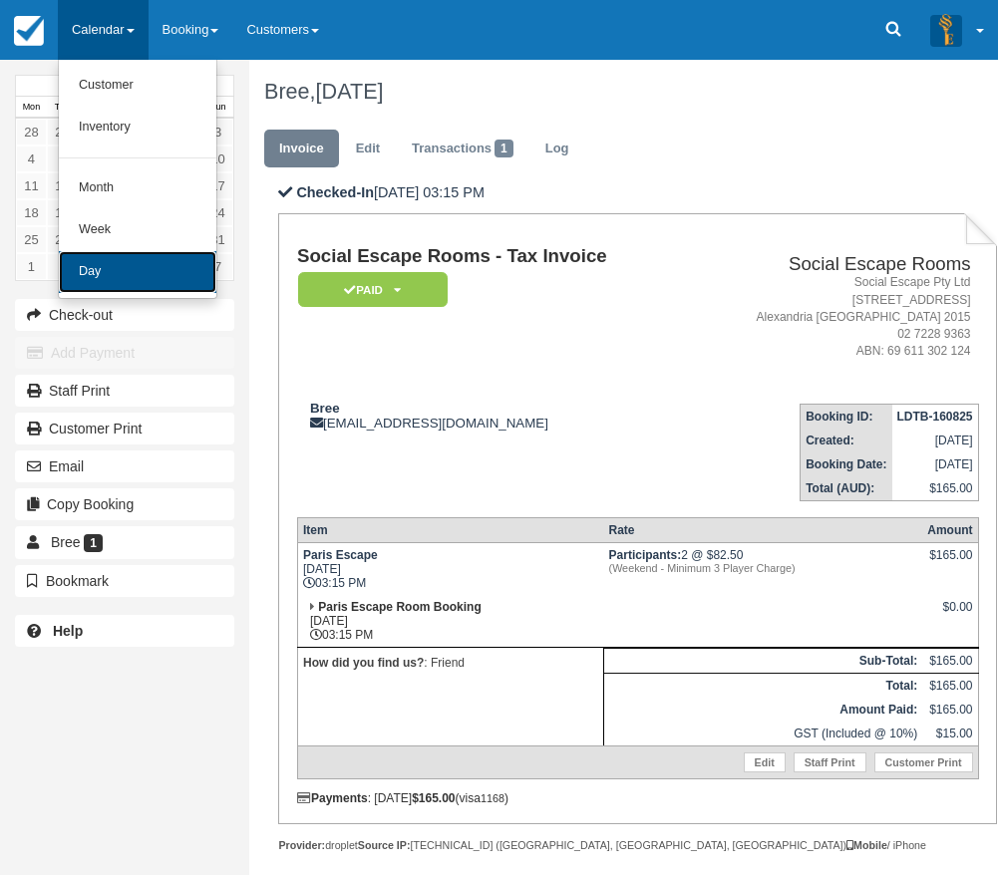
click at [122, 278] on link "Day" at bounding box center [138, 272] width 158 height 42
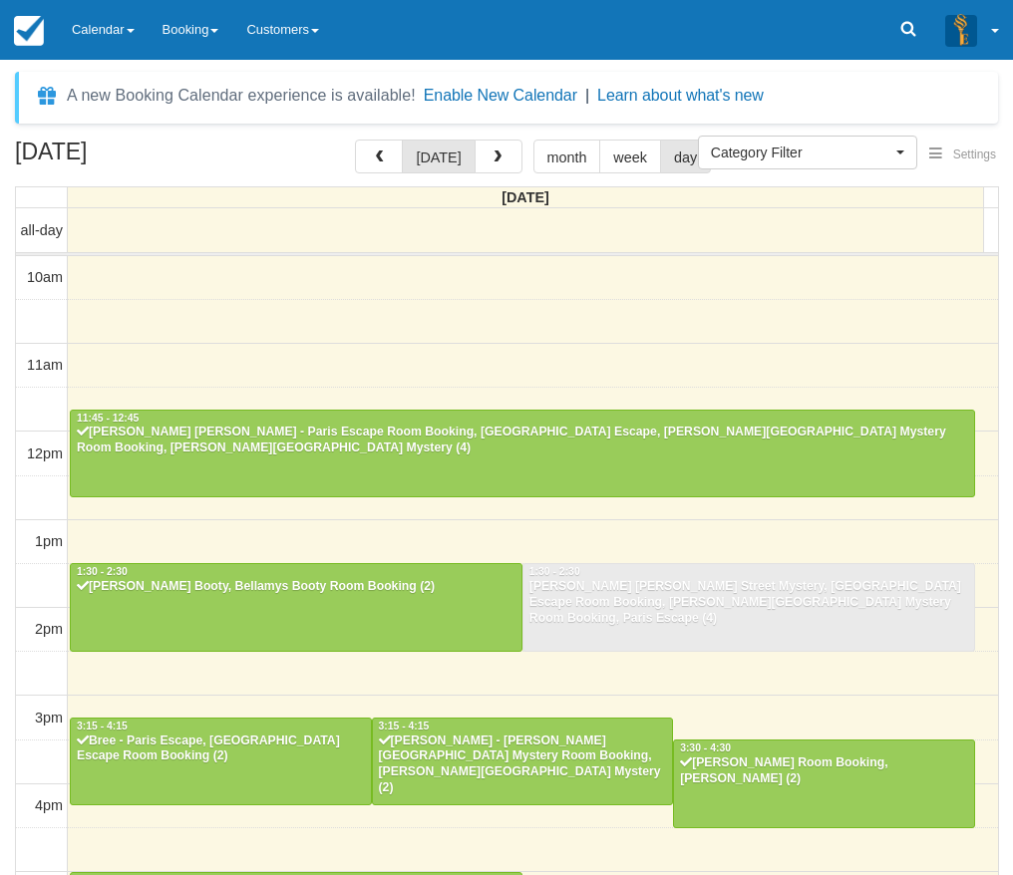
select select
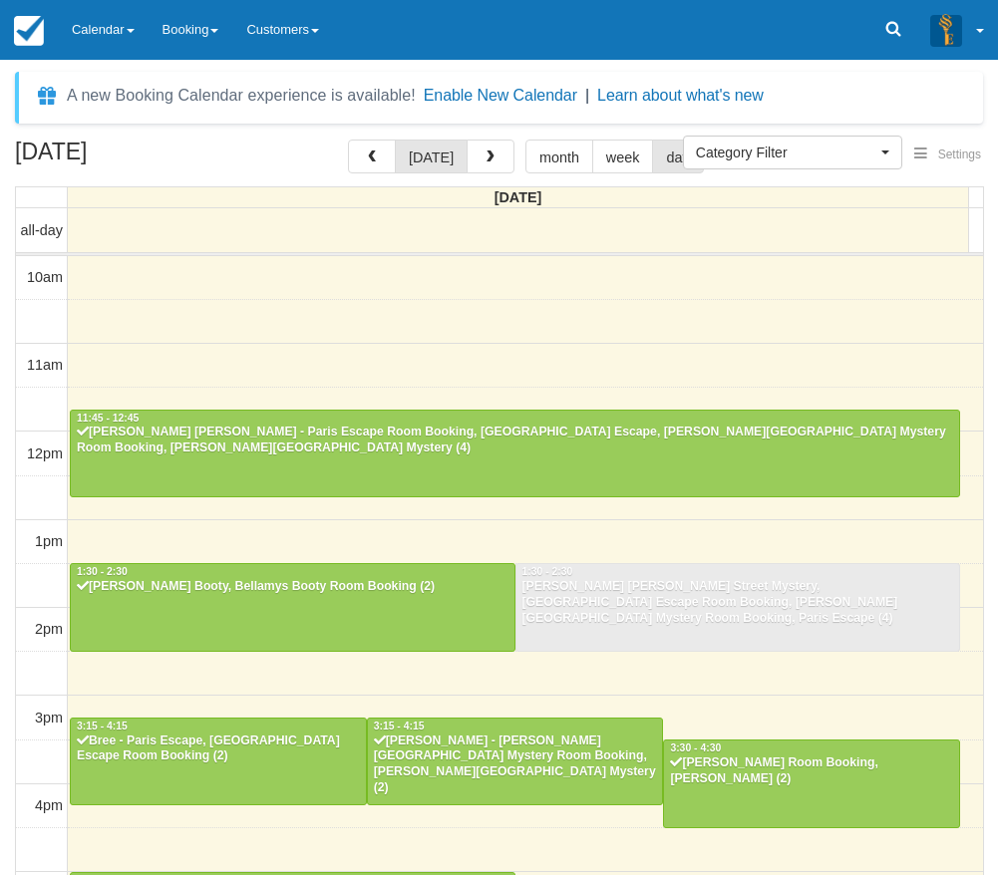
scroll to position [424, 0]
